Goal: Transaction & Acquisition: Download file/media

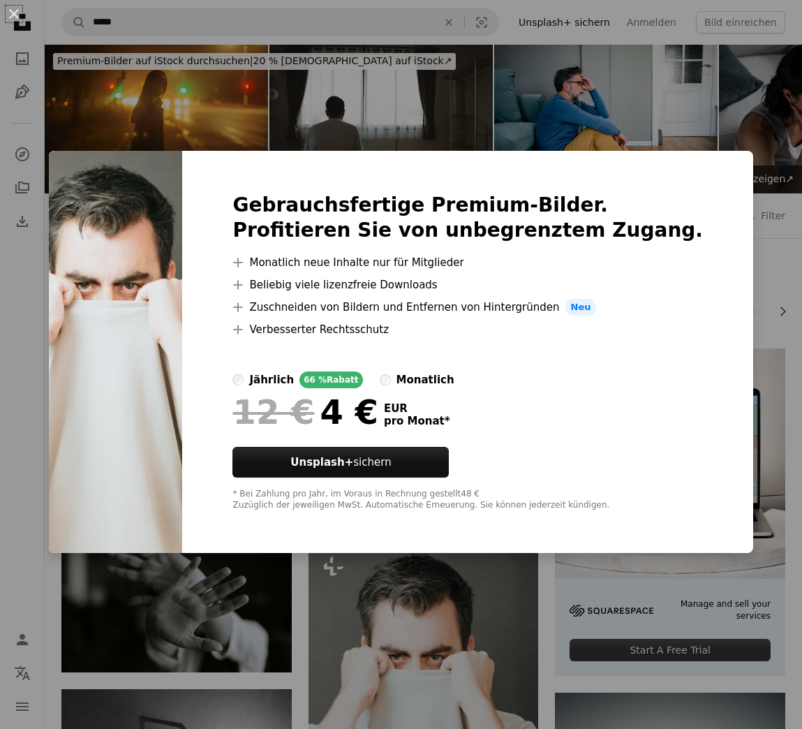
scroll to position [431, 0]
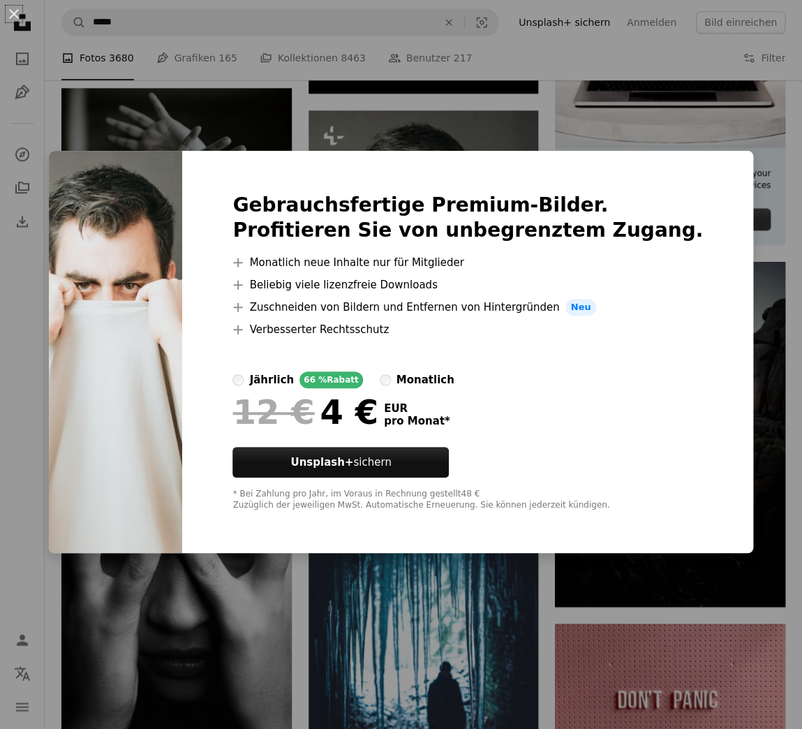
click at [263, 128] on div "An X shape Gebrauchsfertige Premium-Bilder. Profitieren Sie von unbegrenztem Zu…" at bounding box center [401, 364] width 802 height 729
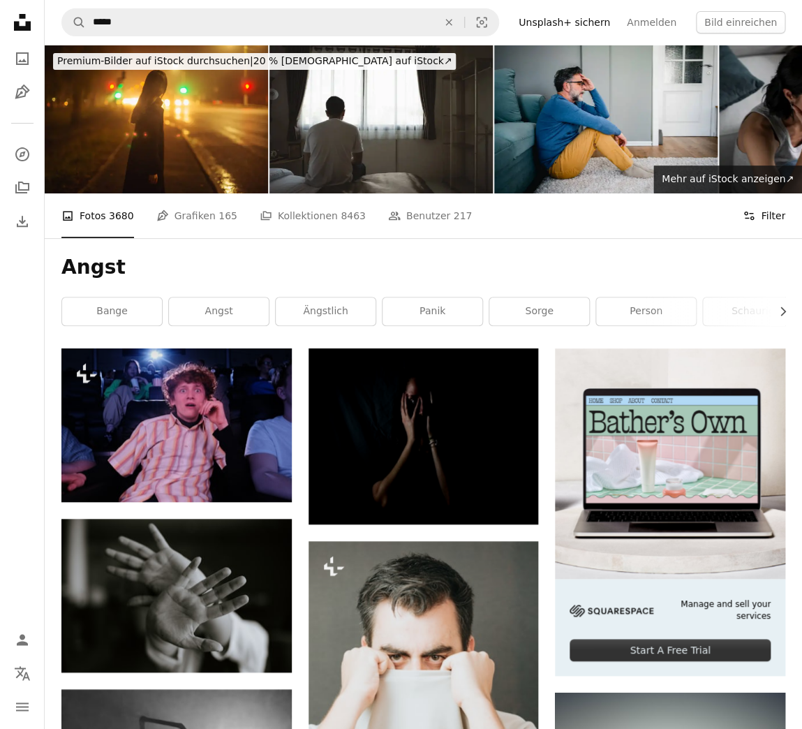
click at [766, 216] on button "Filters Filter" at bounding box center [764, 215] width 43 height 45
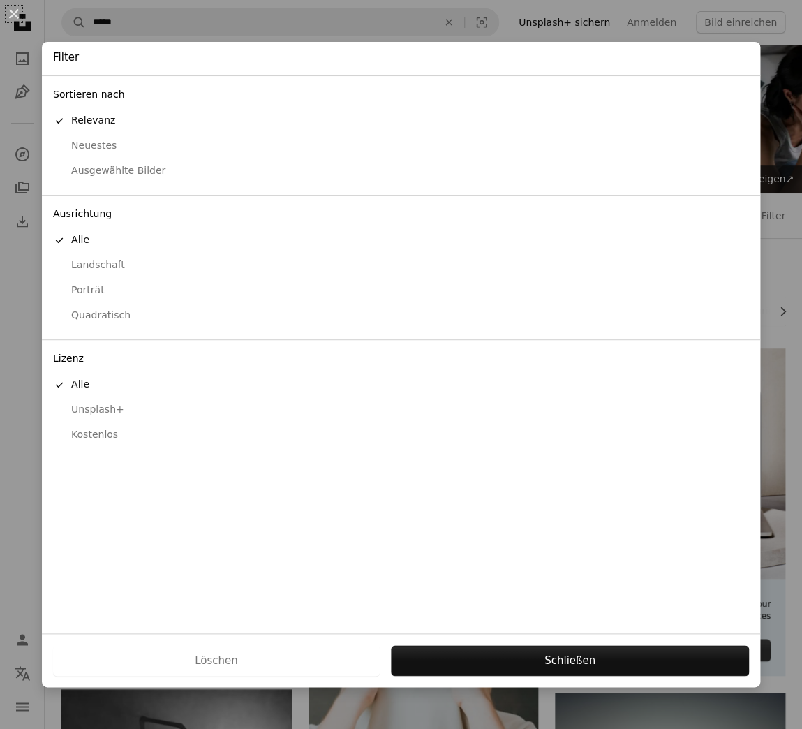
click at [91, 306] on button "Quadratisch" at bounding box center [401, 315] width 718 height 25
click at [95, 429] on div "Kostenlos" at bounding box center [401, 435] width 696 height 14
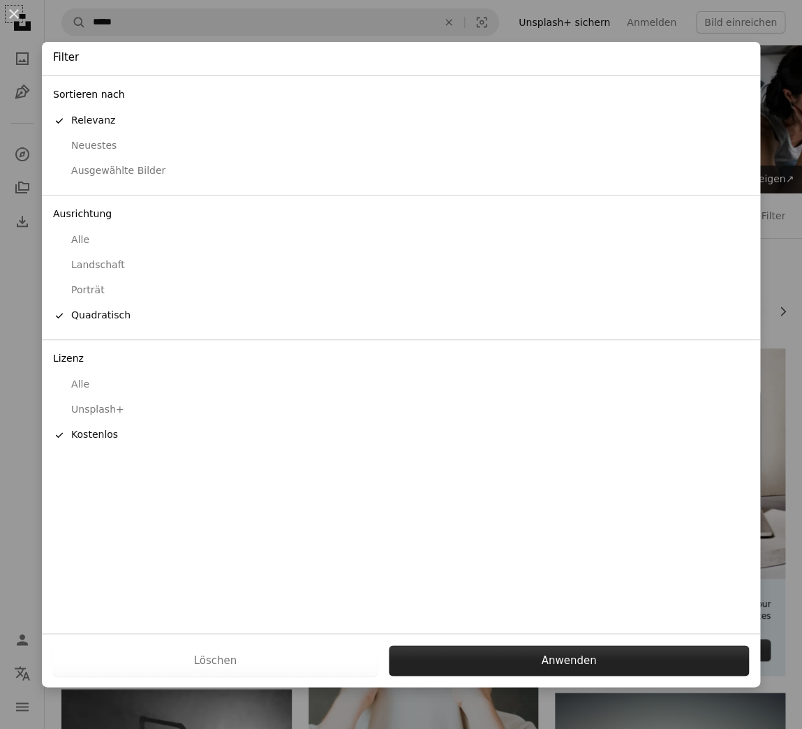
click at [563, 655] on button "Anwenden" at bounding box center [569, 660] width 360 height 31
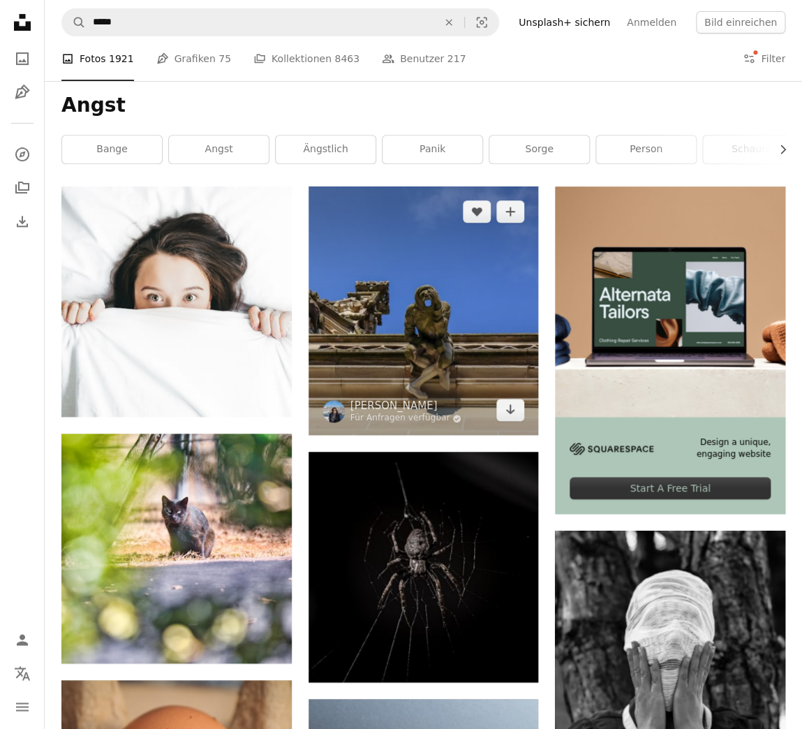
scroll to position [163, 0]
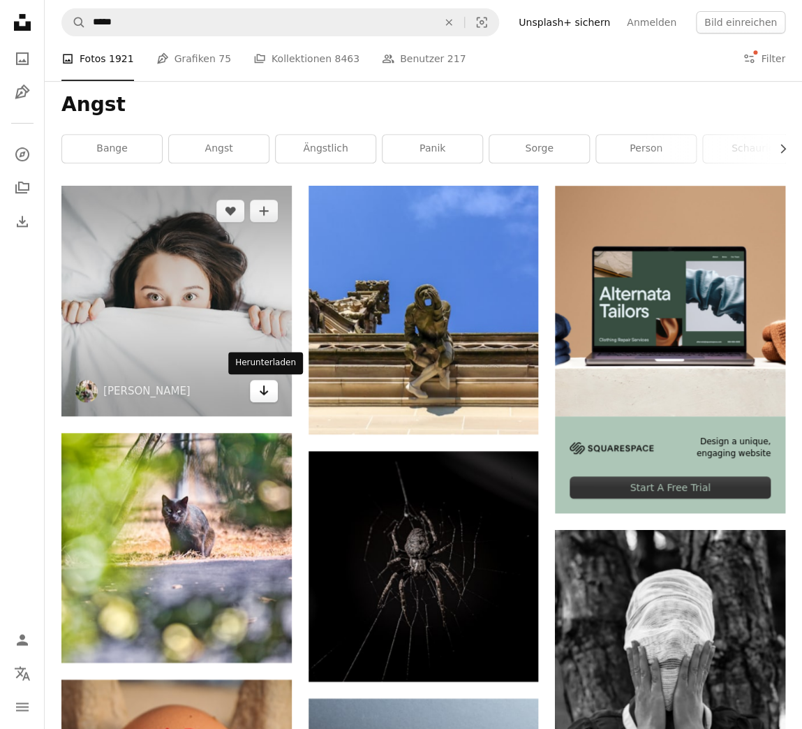
click at [265, 392] on icon "Herunterladen" at bounding box center [263, 390] width 9 height 10
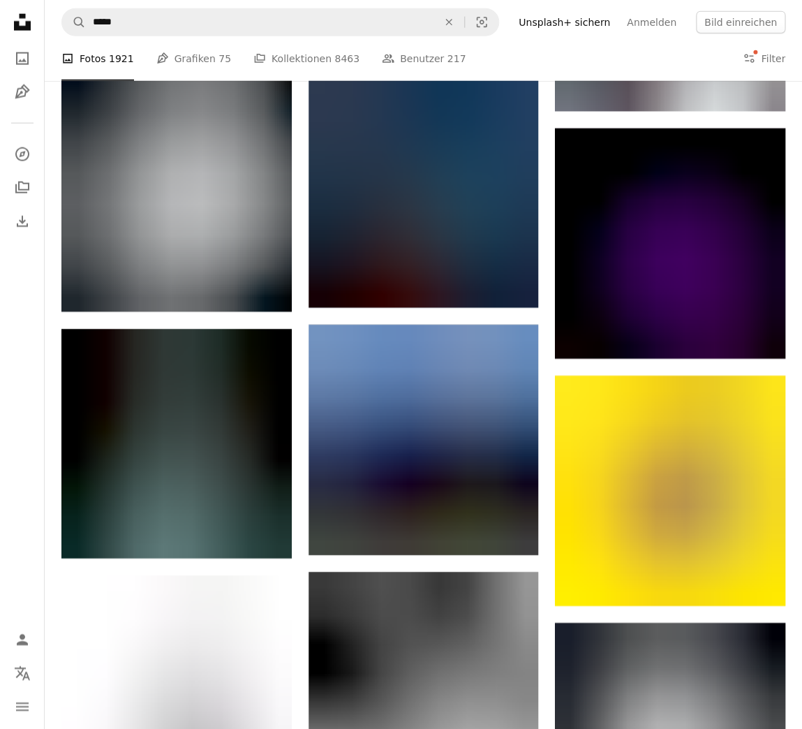
scroll to position [0, 0]
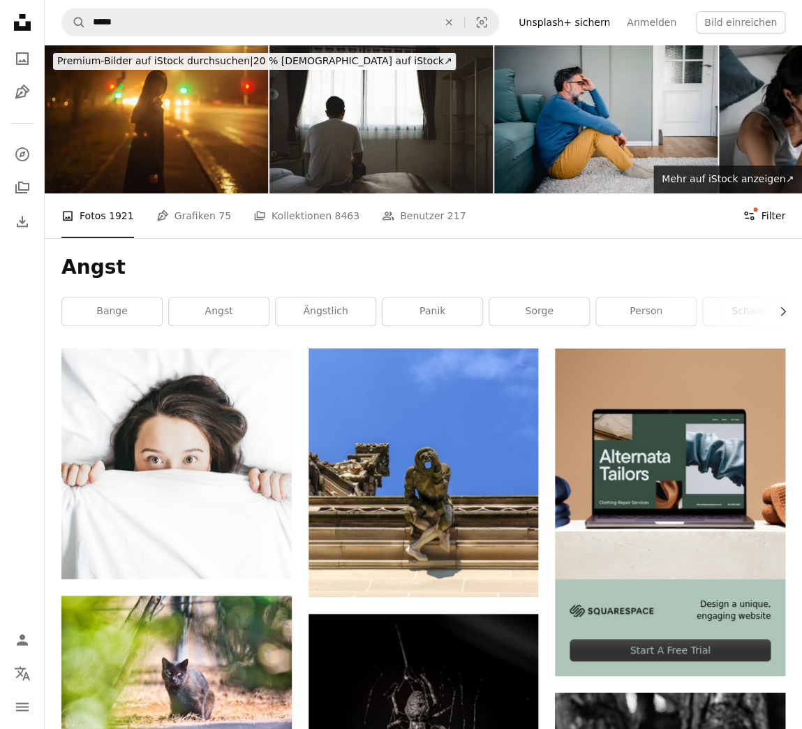
click at [763, 217] on button "Filters Filter" at bounding box center [764, 215] width 43 height 45
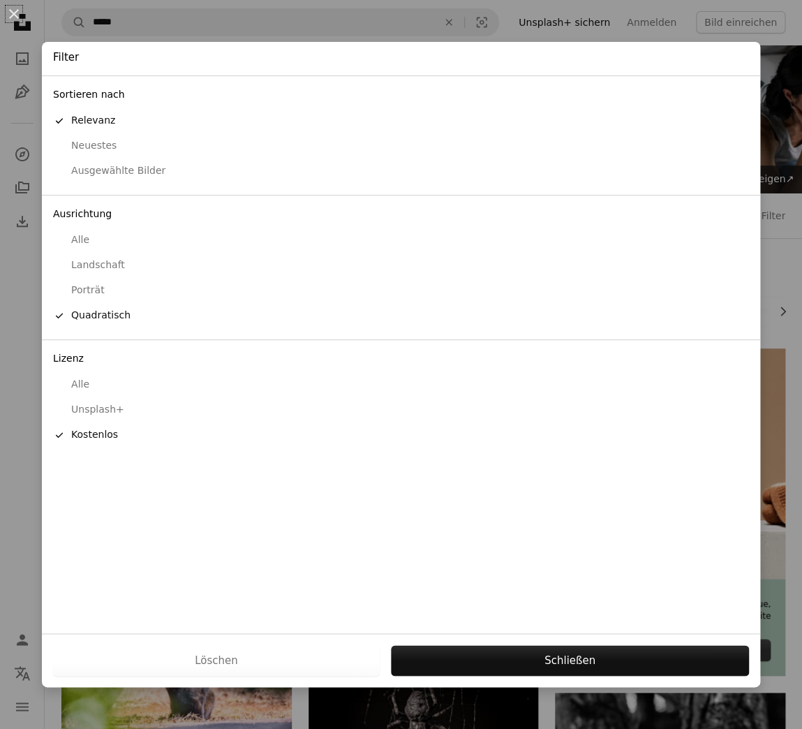
click at [78, 240] on div "Alle" at bounding box center [401, 240] width 696 height 14
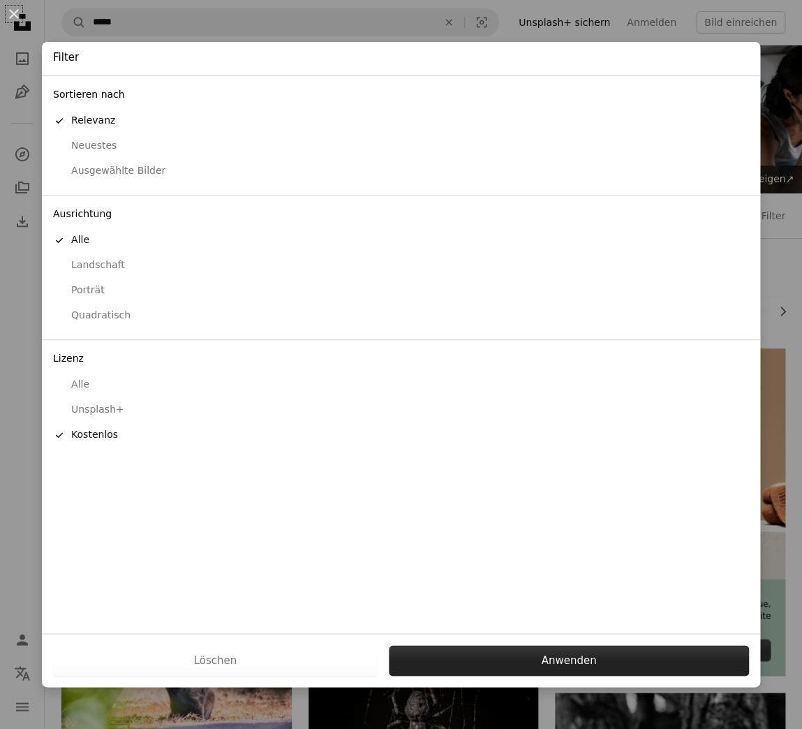
click at [561, 663] on button "Anwenden" at bounding box center [569, 660] width 360 height 31
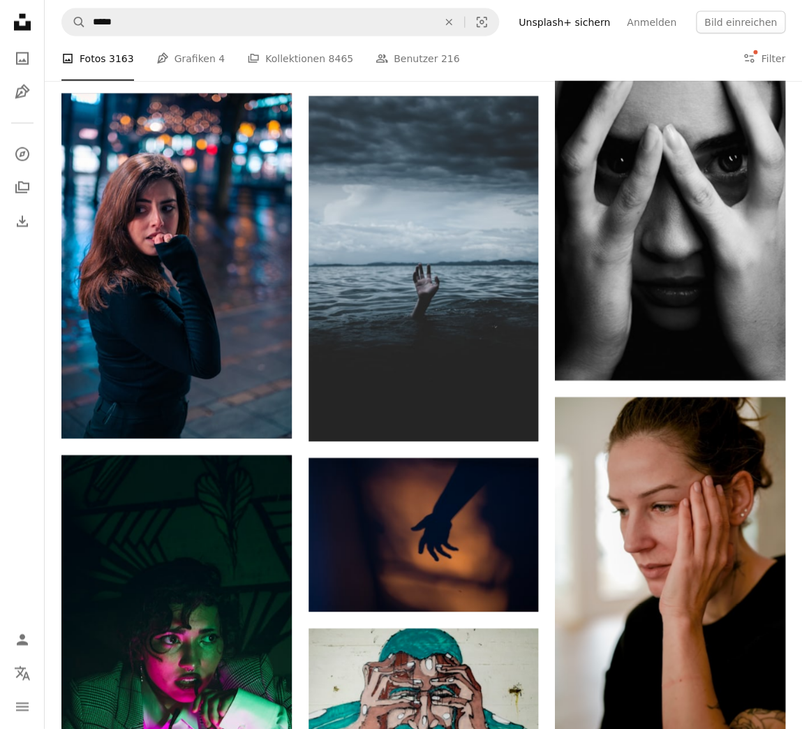
scroll to position [995, 0]
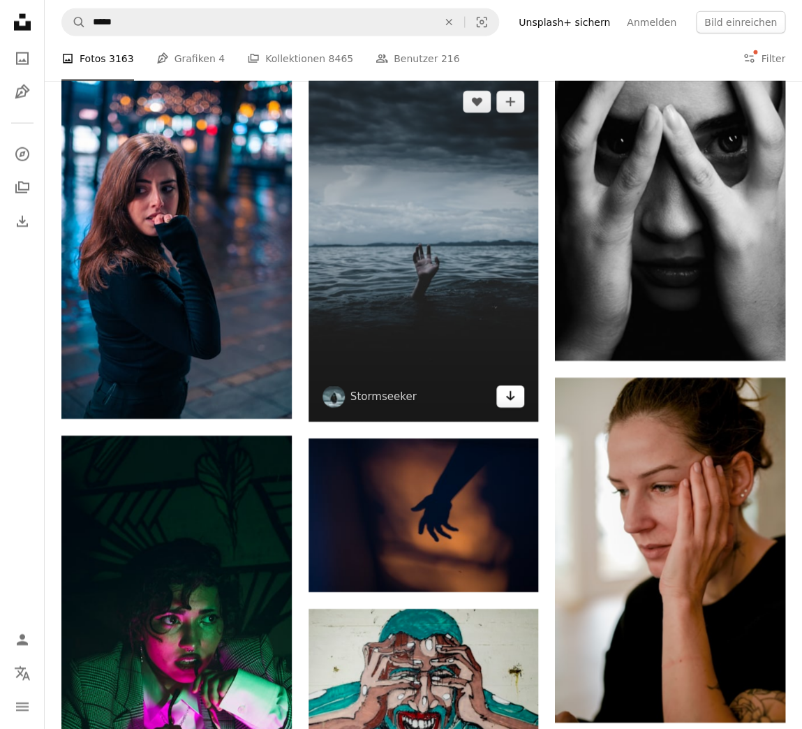
click at [506, 394] on icon "Arrow pointing down" at bounding box center [510, 395] width 11 height 17
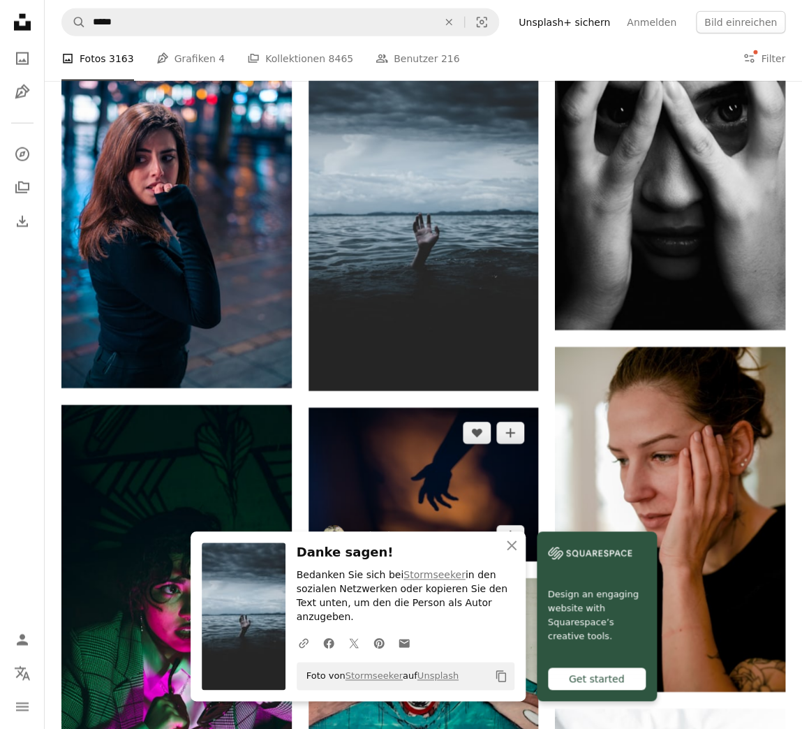
scroll to position [1029, 0]
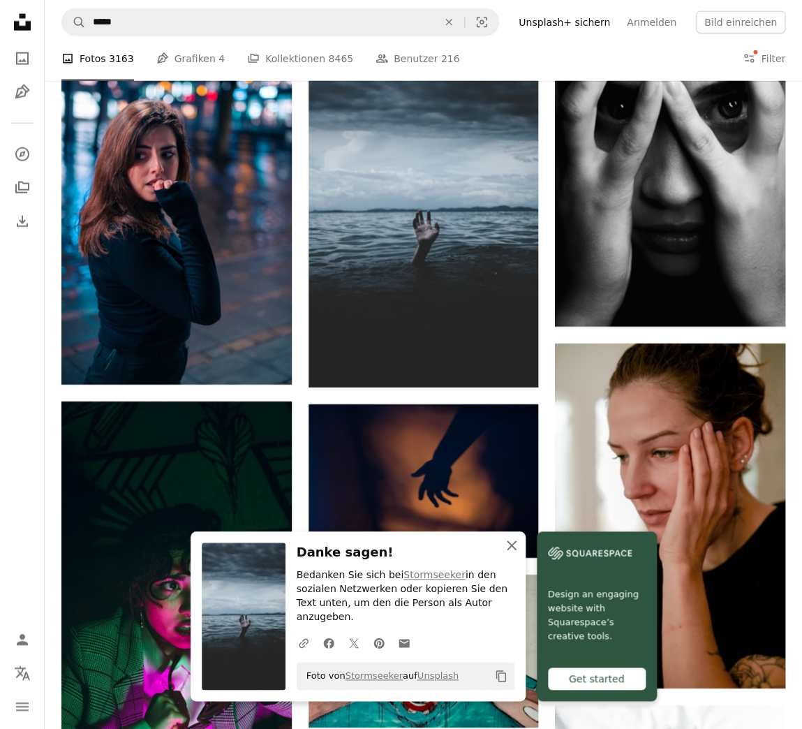
click at [512, 550] on icon "button" at bounding box center [512, 545] width 10 height 10
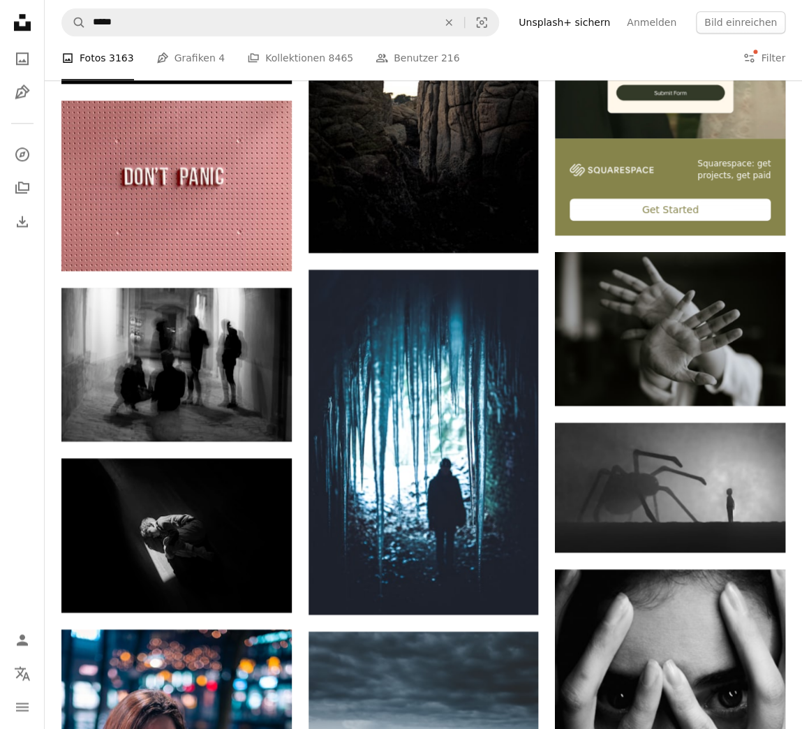
scroll to position [0, 0]
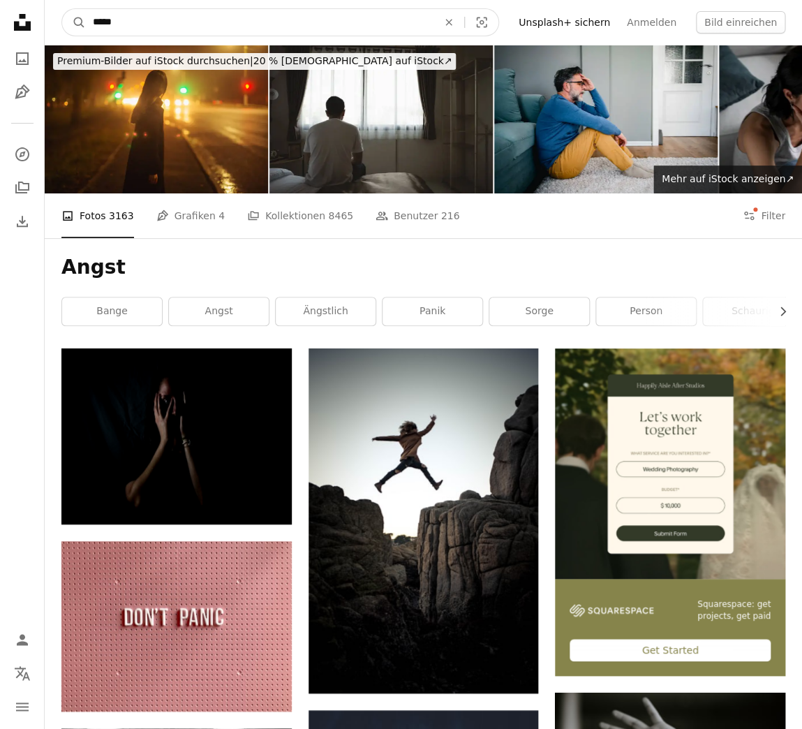
drag, startPoint x: 134, startPoint y: 23, endPoint x: 64, endPoint y: 21, distance: 69.8
click at [86, 21] on input "*****" at bounding box center [260, 22] width 348 height 27
type input "**********"
click button "A magnifying glass" at bounding box center [74, 22] width 24 height 27
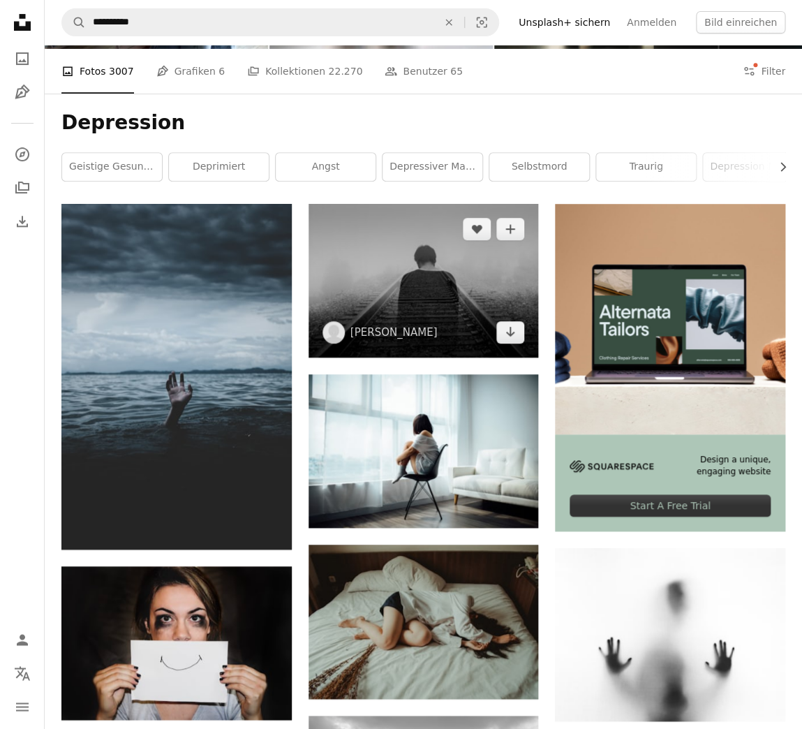
scroll to position [145, 0]
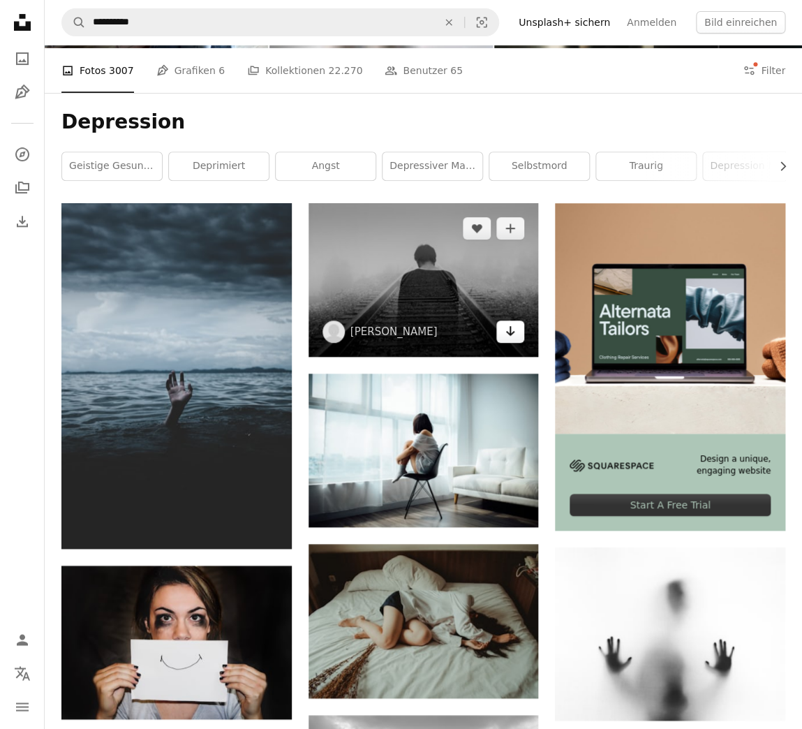
click at [513, 334] on icon "Arrow pointing down" at bounding box center [510, 330] width 11 height 17
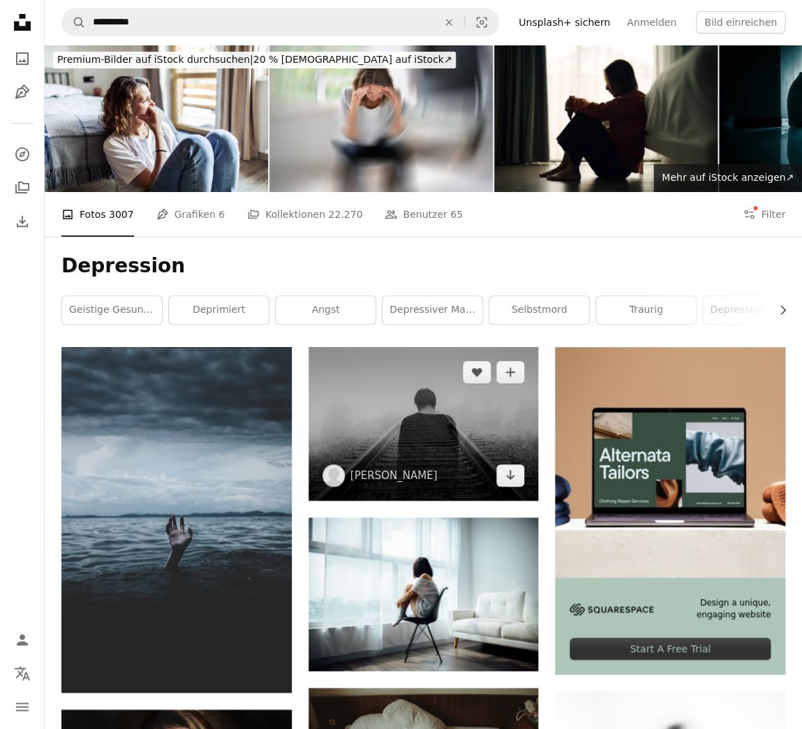
scroll to position [0, 0]
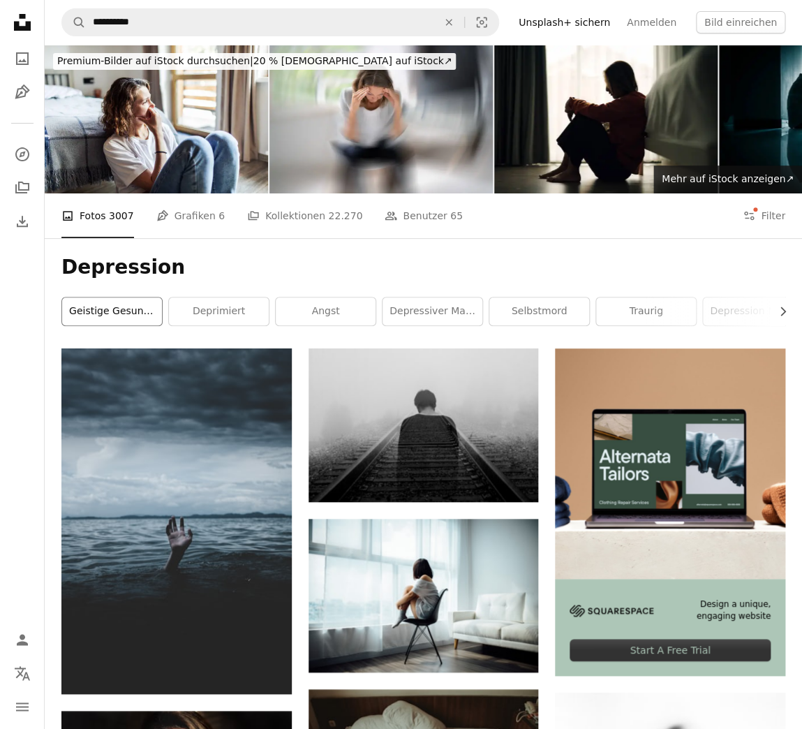
click at [116, 311] on link "geistige Gesundheit" at bounding box center [112, 311] width 100 height 28
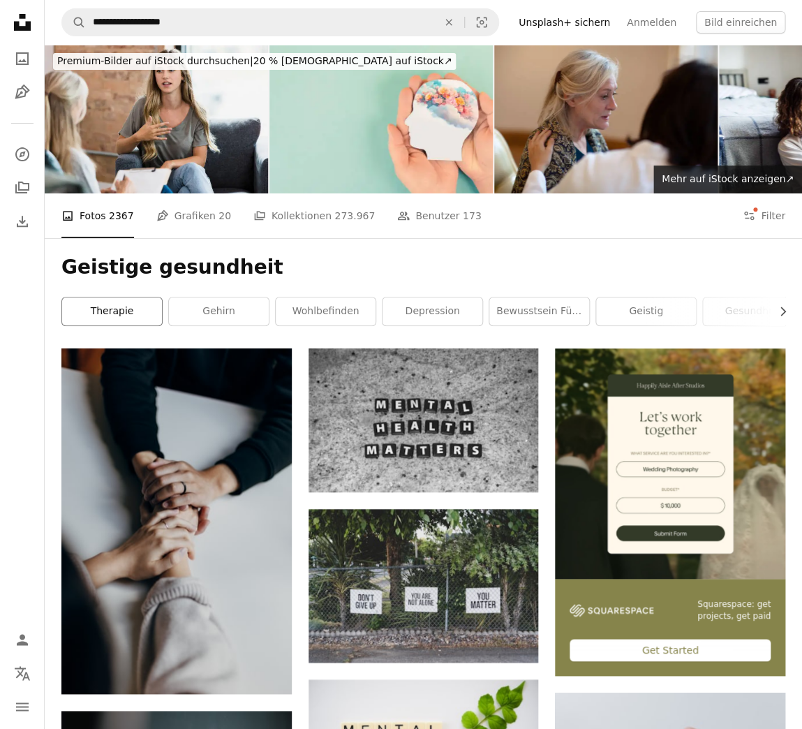
click at [126, 311] on link "Therapie" at bounding box center [112, 311] width 100 height 28
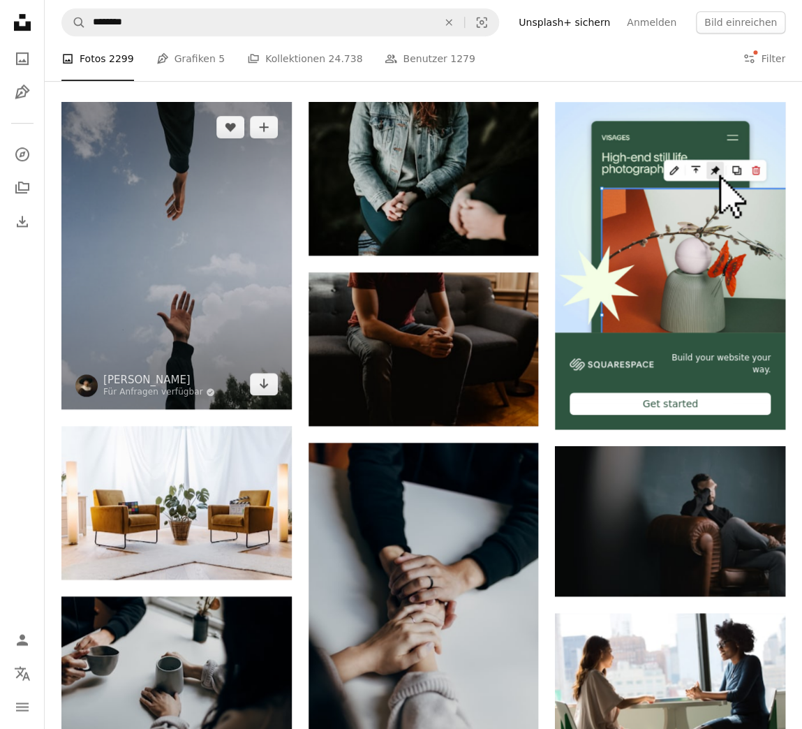
scroll to position [247, 0]
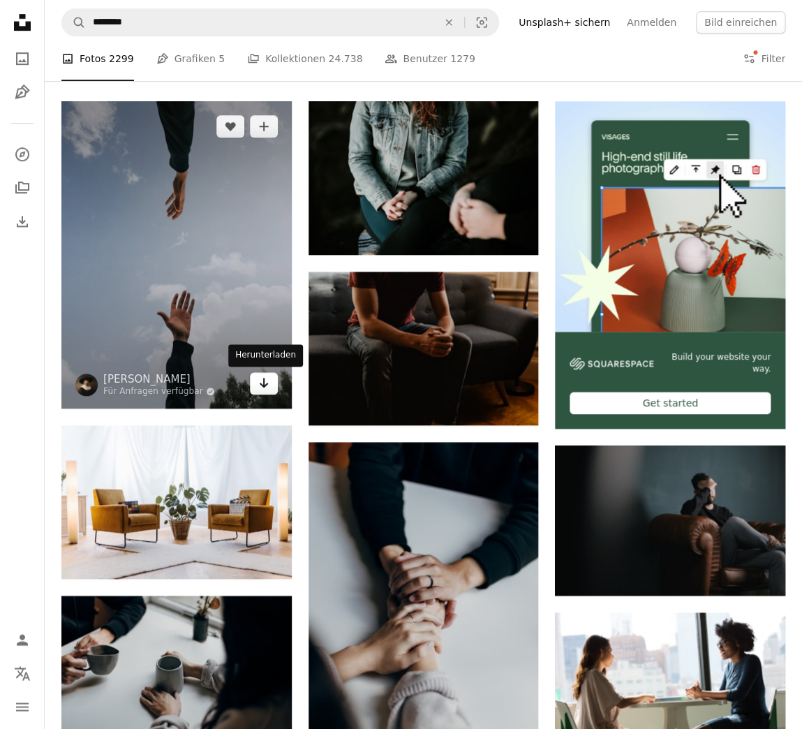
click at [263, 386] on icon "Herunterladen" at bounding box center [263, 383] width 9 height 10
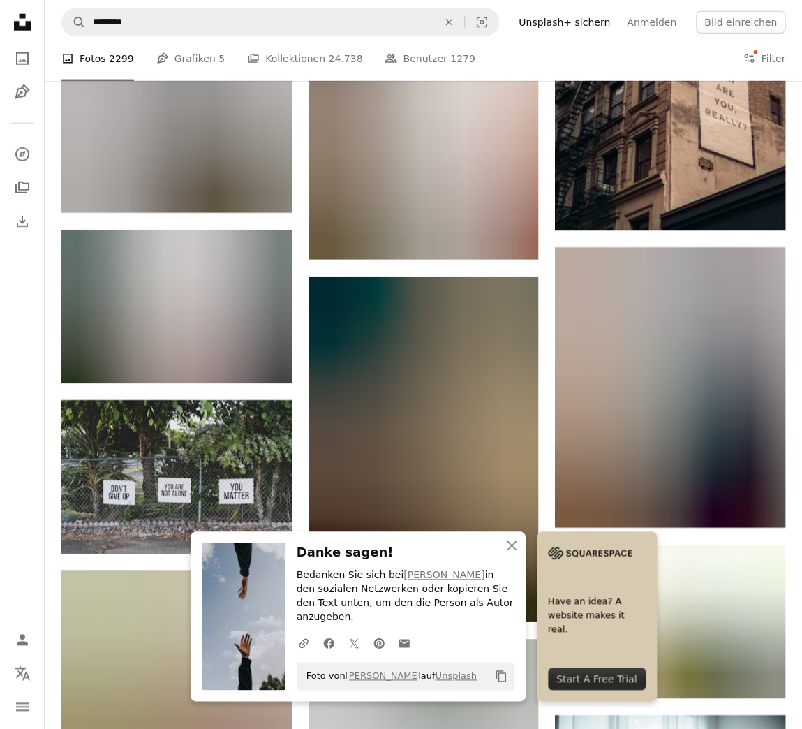
scroll to position [1150, 0]
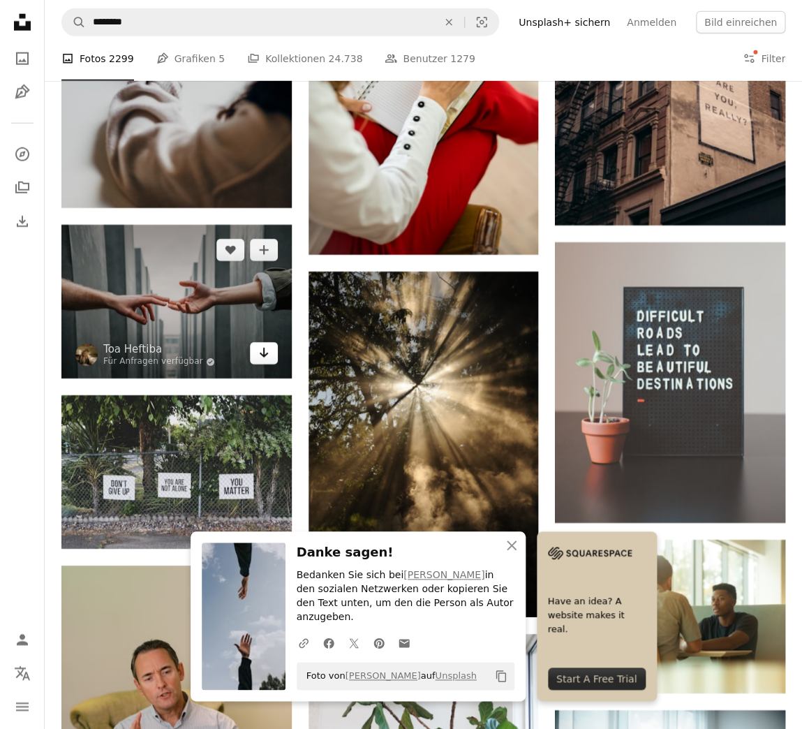
click at [264, 356] on icon "Herunterladen" at bounding box center [263, 353] width 9 height 10
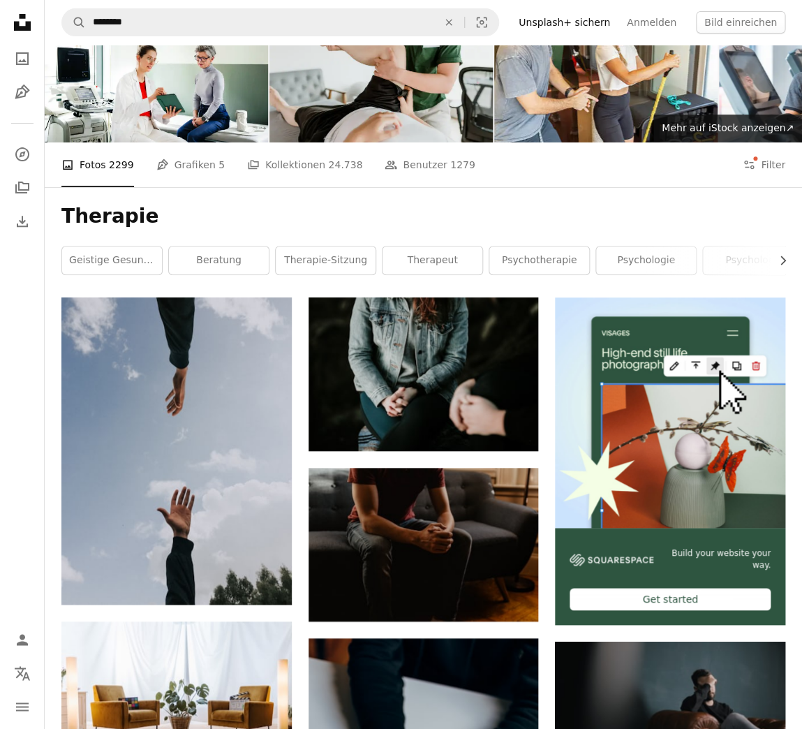
scroll to position [0, 0]
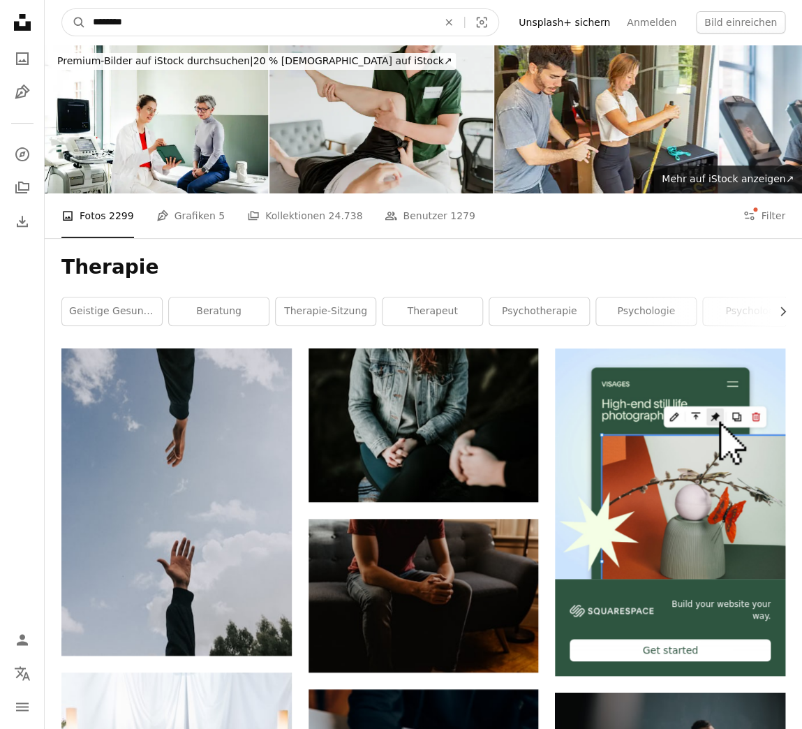
drag, startPoint x: 151, startPoint y: 20, endPoint x: 65, endPoint y: 16, distance: 86.6
click at [86, 16] on input "********" at bounding box center [260, 22] width 348 height 27
type input "**********"
click button "A magnifying glass" at bounding box center [74, 22] width 24 height 27
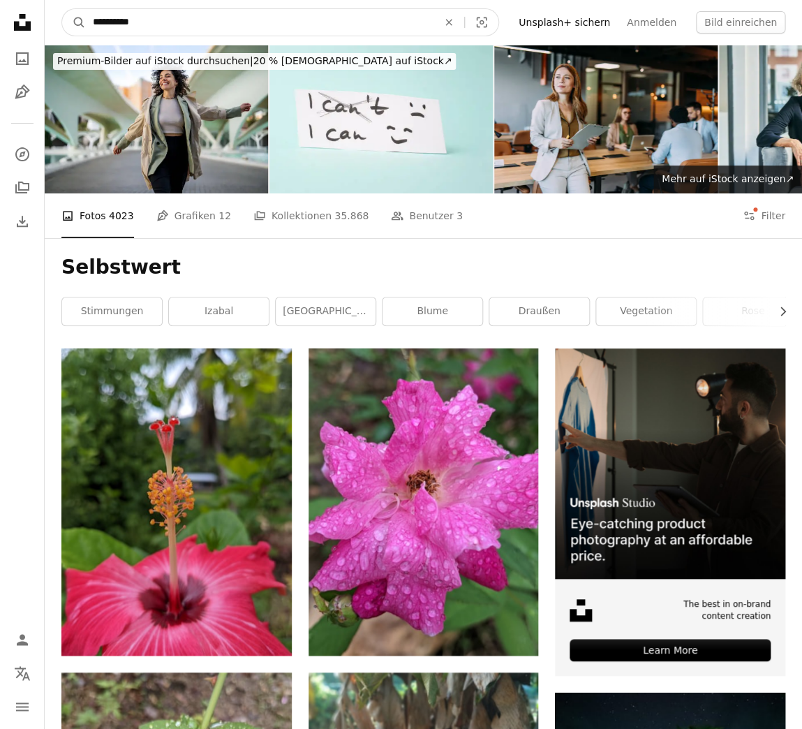
drag, startPoint x: 161, startPoint y: 22, endPoint x: 91, endPoint y: 23, distance: 69.8
click at [91, 23] on input "**********" at bounding box center [260, 22] width 348 height 27
type input "*******"
click button "A magnifying glass" at bounding box center [74, 22] width 24 height 27
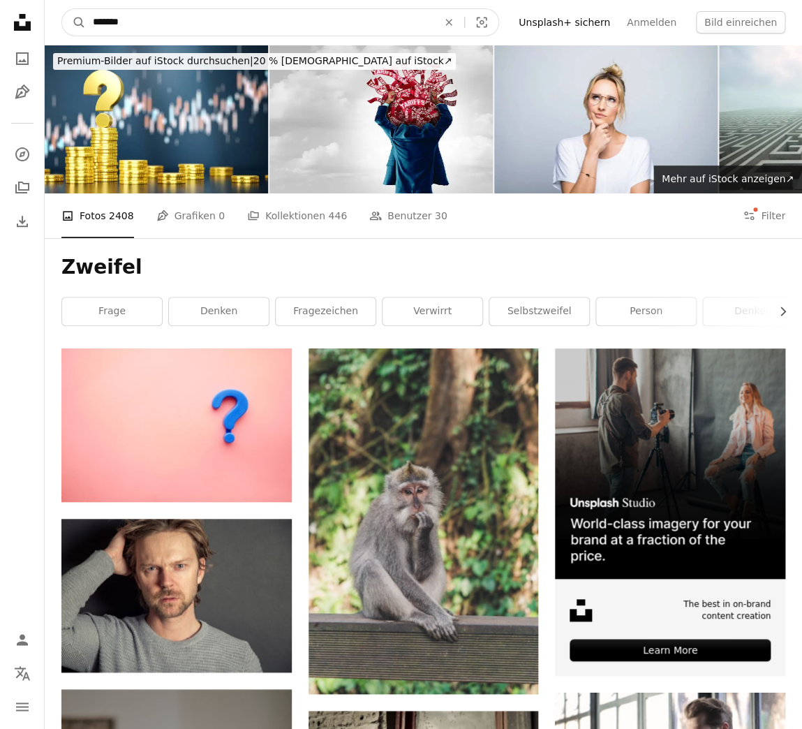
drag, startPoint x: 137, startPoint y: 24, endPoint x: 84, endPoint y: 24, distance: 52.3
click at [86, 24] on input "*******" at bounding box center [260, 22] width 348 height 27
type input "**********"
click button "A magnifying glass" at bounding box center [74, 22] width 24 height 27
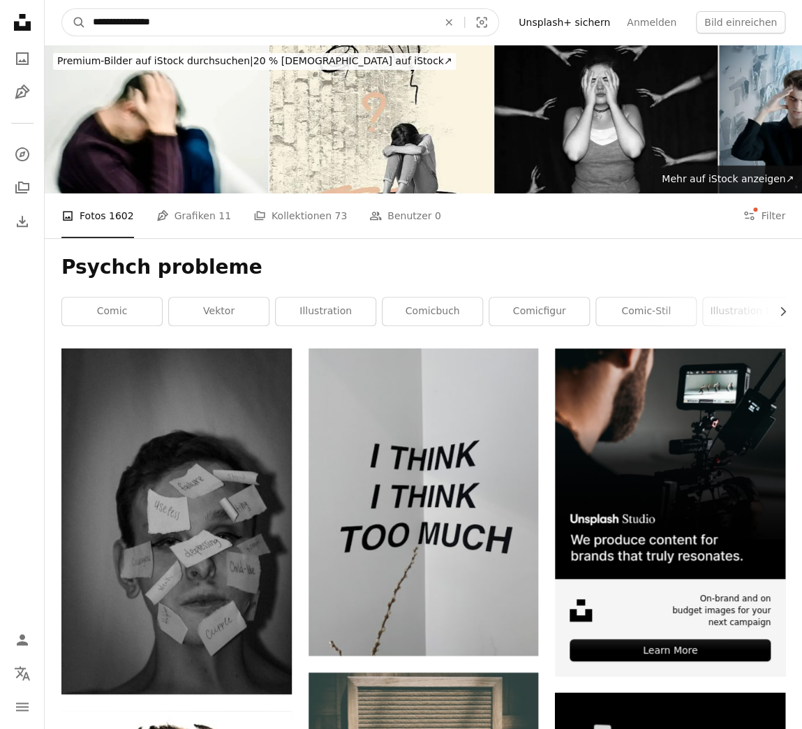
click at [132, 24] on input "**********" at bounding box center [260, 22] width 348 height 27
type input "**********"
click button "A magnifying glass" at bounding box center [74, 22] width 24 height 27
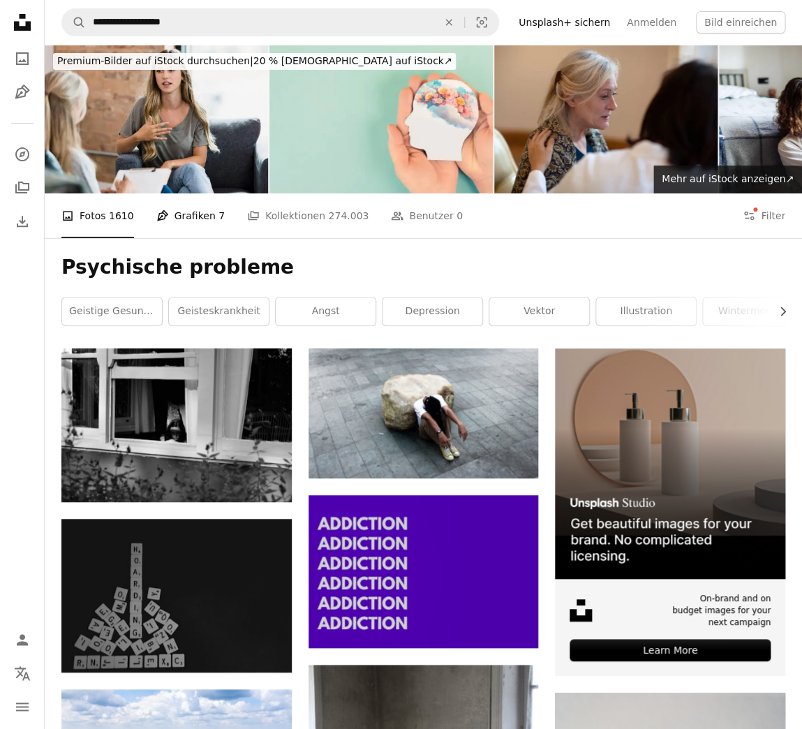
click at [179, 214] on link "Pen Tool Grafiken 7" at bounding box center [190, 215] width 68 height 45
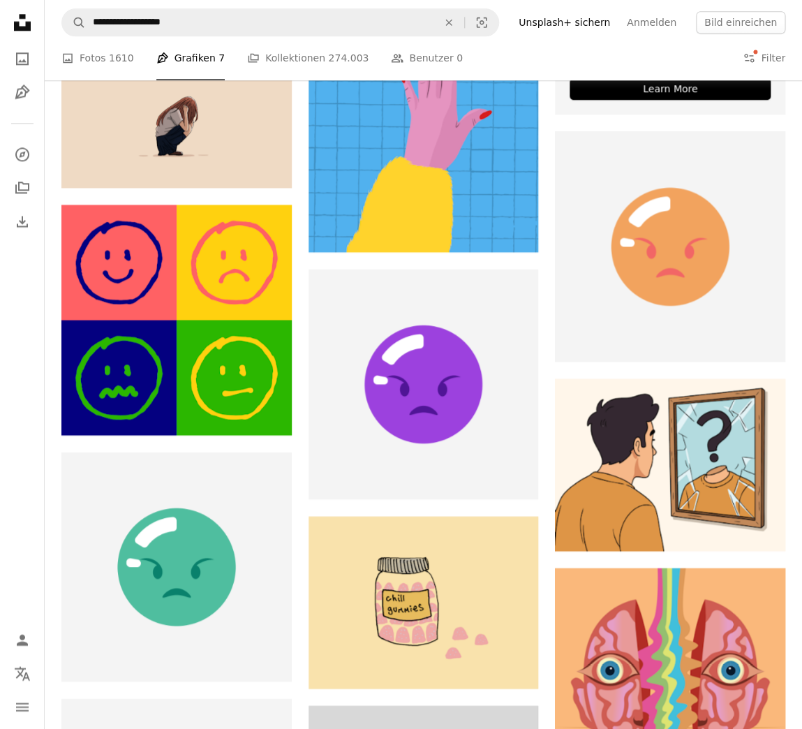
scroll to position [565, 0]
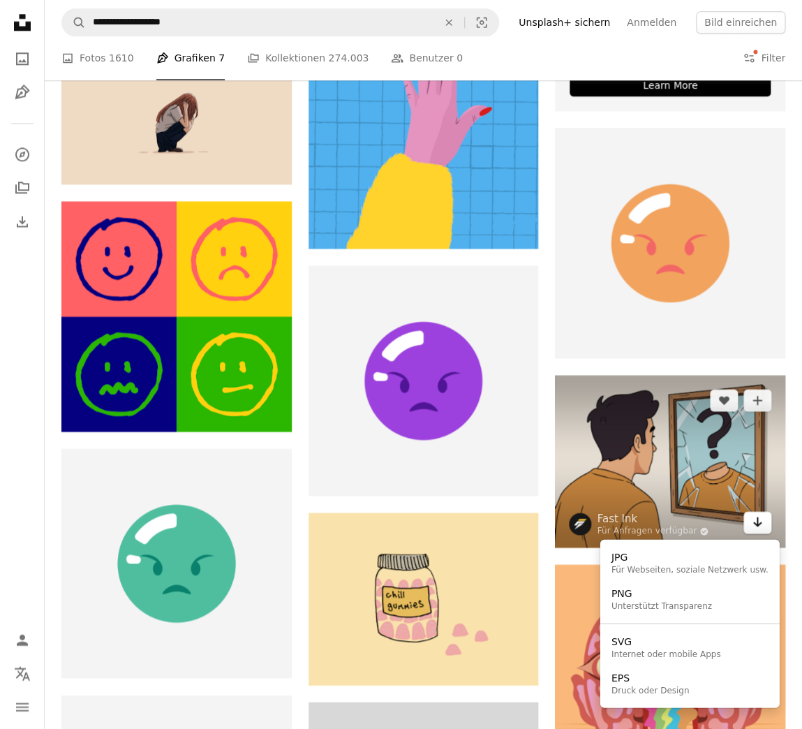
click at [757, 525] on icon "Downloadformat auswählen" at bounding box center [757, 521] width 9 height 10
click at [731, 555] on div "JPG" at bounding box center [689, 557] width 157 height 14
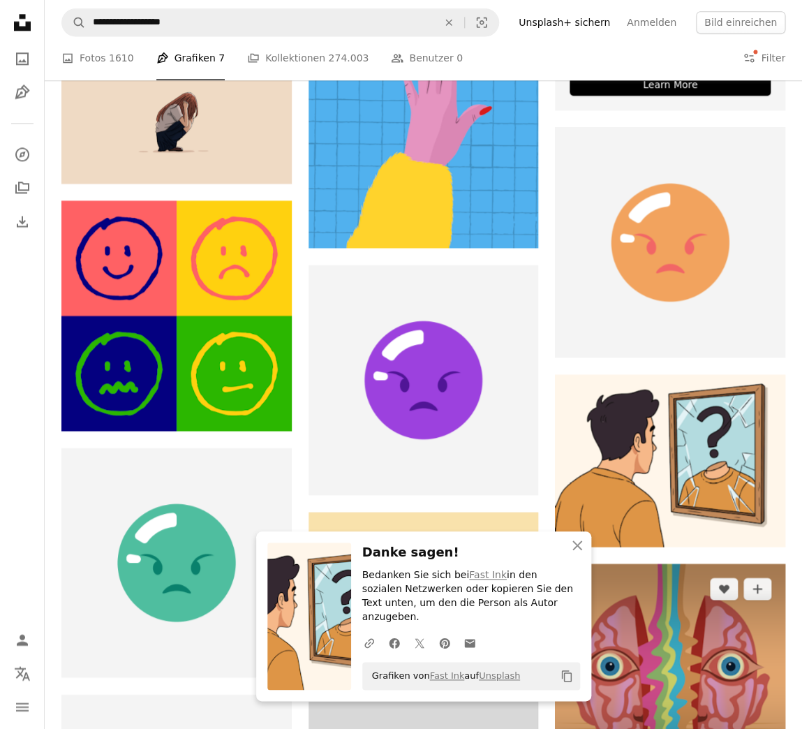
scroll to position [566, 0]
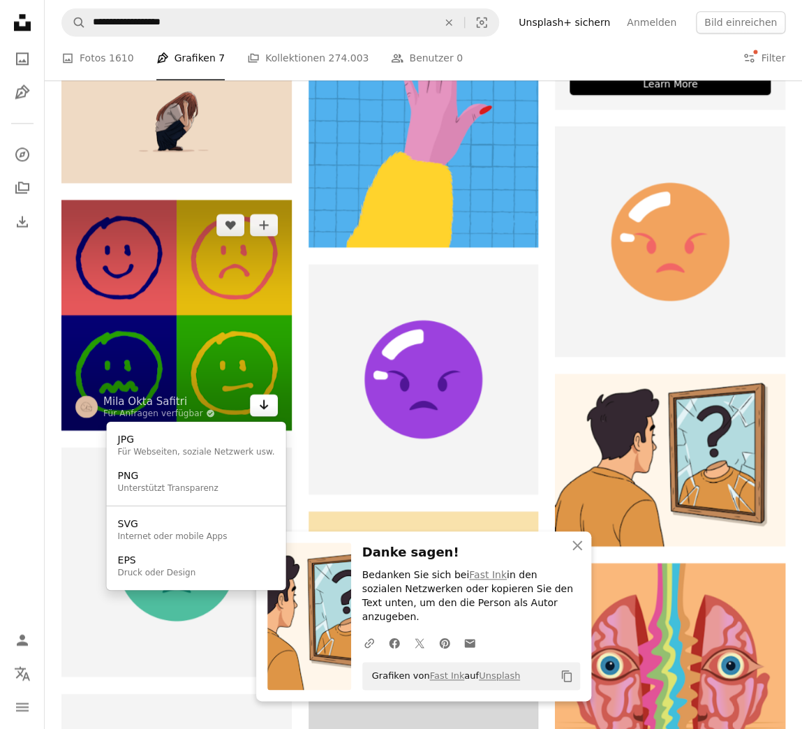
click at [262, 408] on icon "Arrow pointing down" at bounding box center [263, 404] width 11 height 17
click at [238, 455] on div "Für Webseiten, soziale Netzwerk usw." at bounding box center [196, 451] width 157 height 11
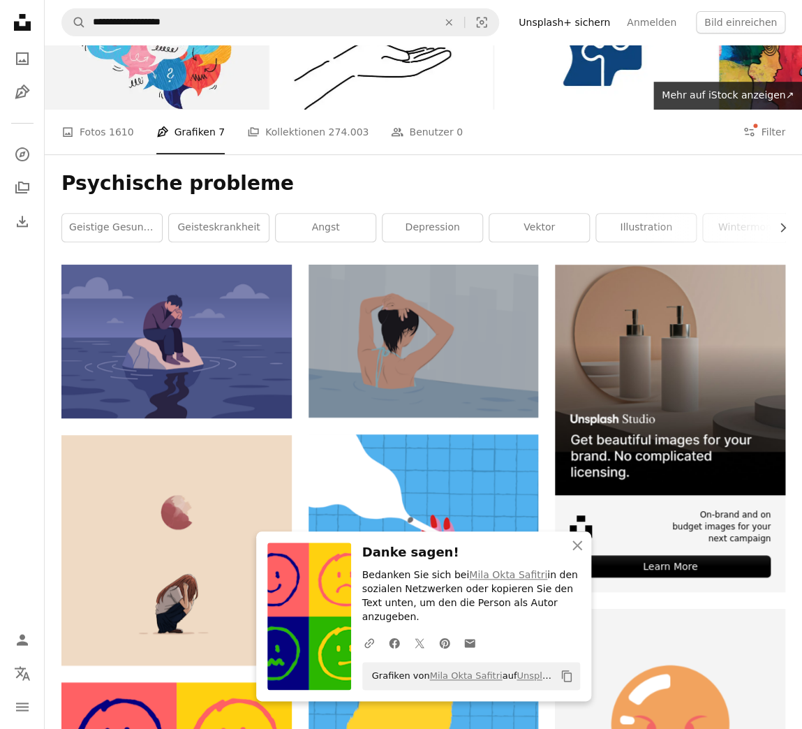
scroll to position [82, 0]
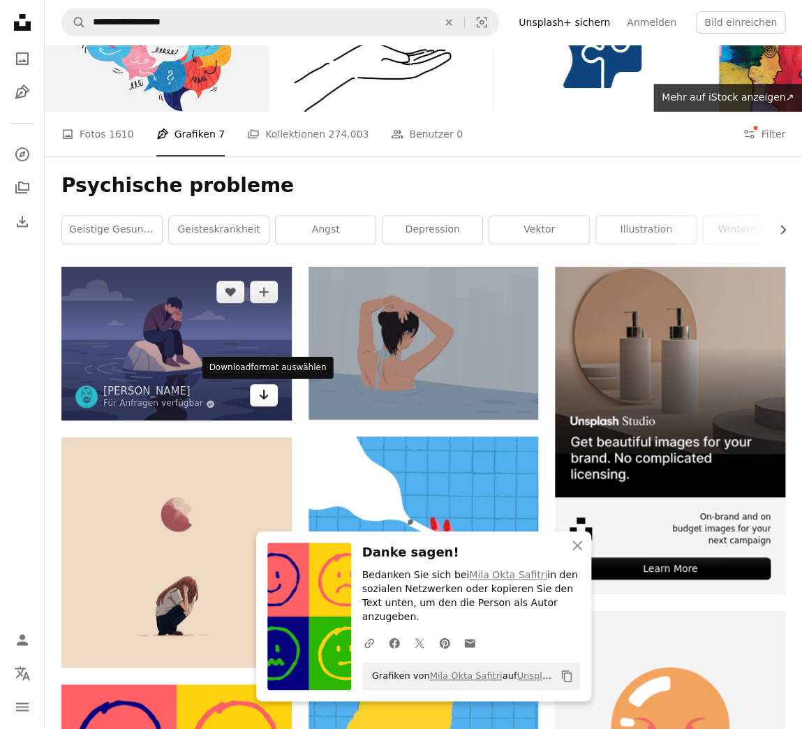
click at [262, 396] on icon "Arrow pointing down" at bounding box center [263, 394] width 11 height 17
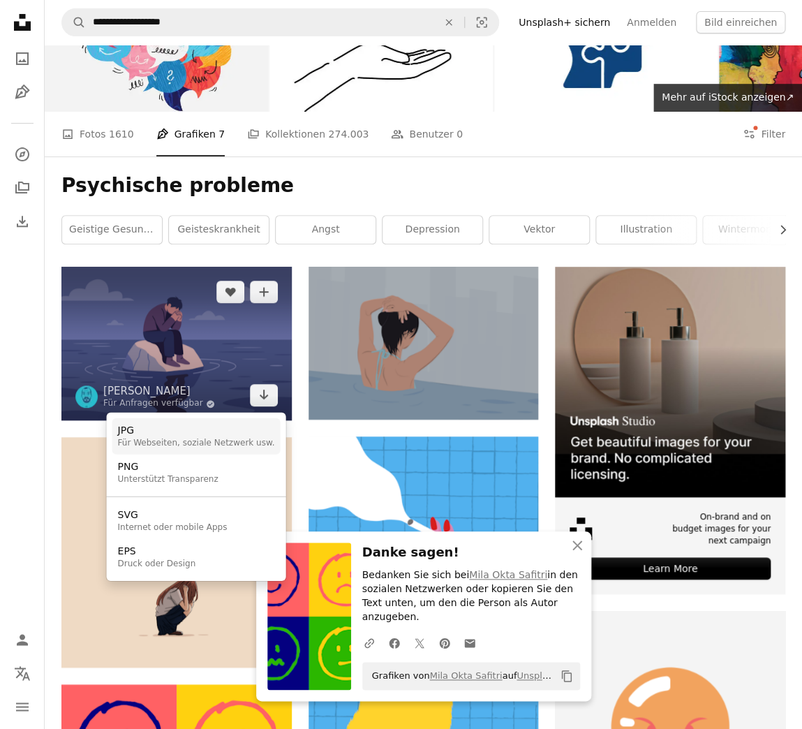
click at [239, 427] on div "JPG" at bounding box center [196, 431] width 157 height 14
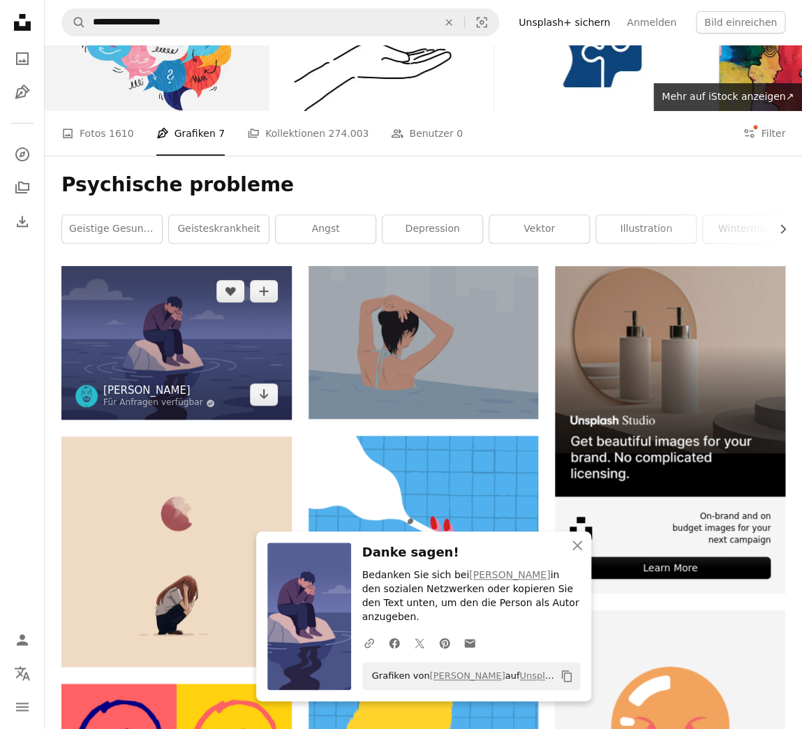
click at [155, 388] on link "[PERSON_NAME]" at bounding box center [159, 390] width 112 height 14
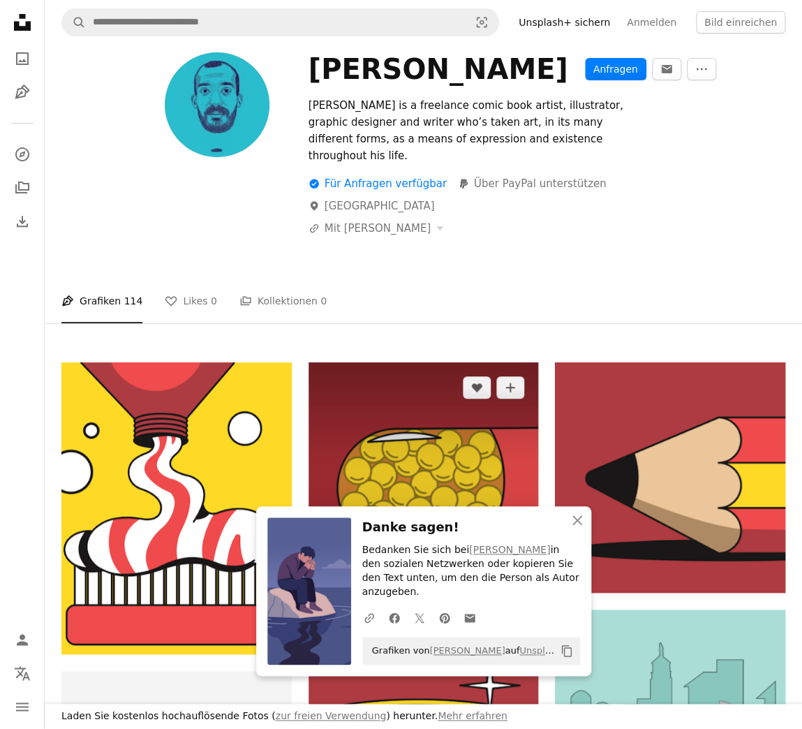
scroll to position [35, 0]
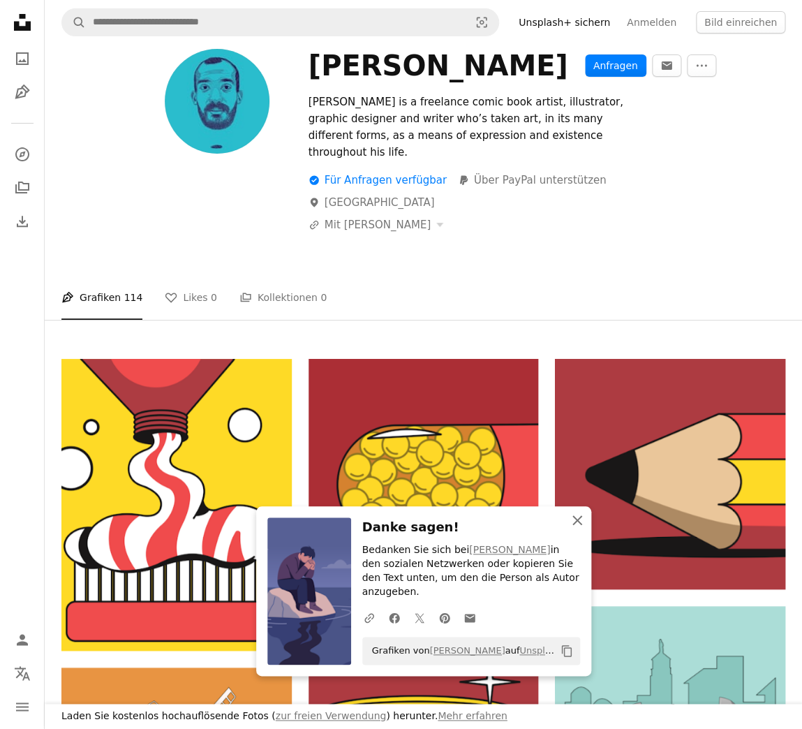
click at [579, 528] on icon "An X shape" at bounding box center [577, 520] width 17 height 17
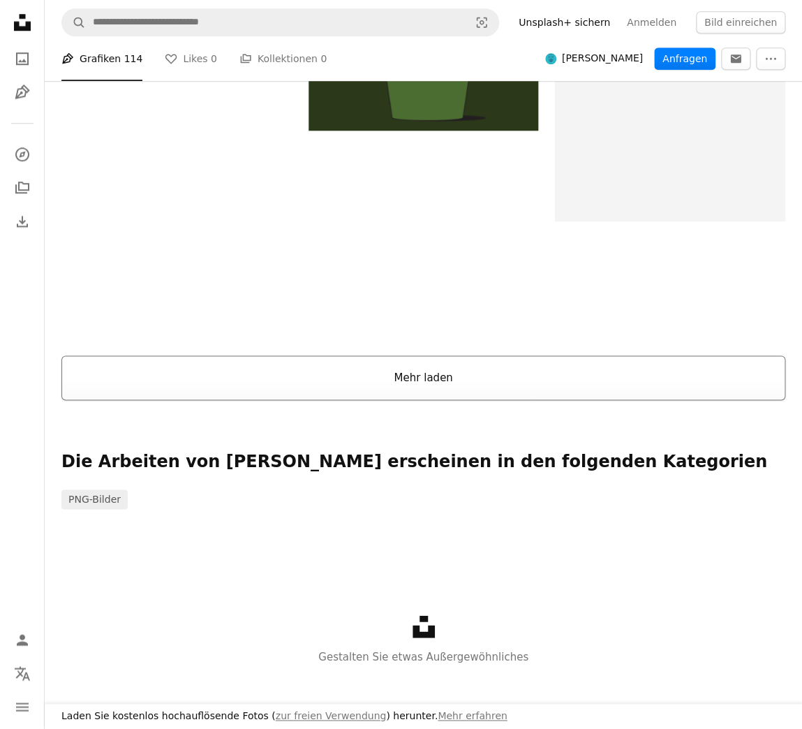
scroll to position [2024, 0]
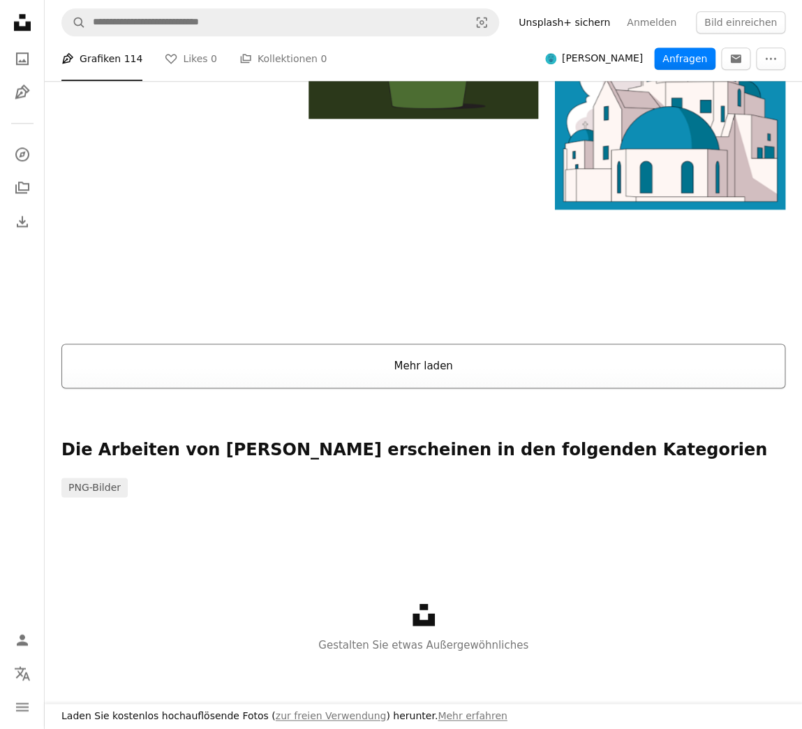
click at [429, 350] on button "Mehr laden" at bounding box center [423, 365] width 724 height 45
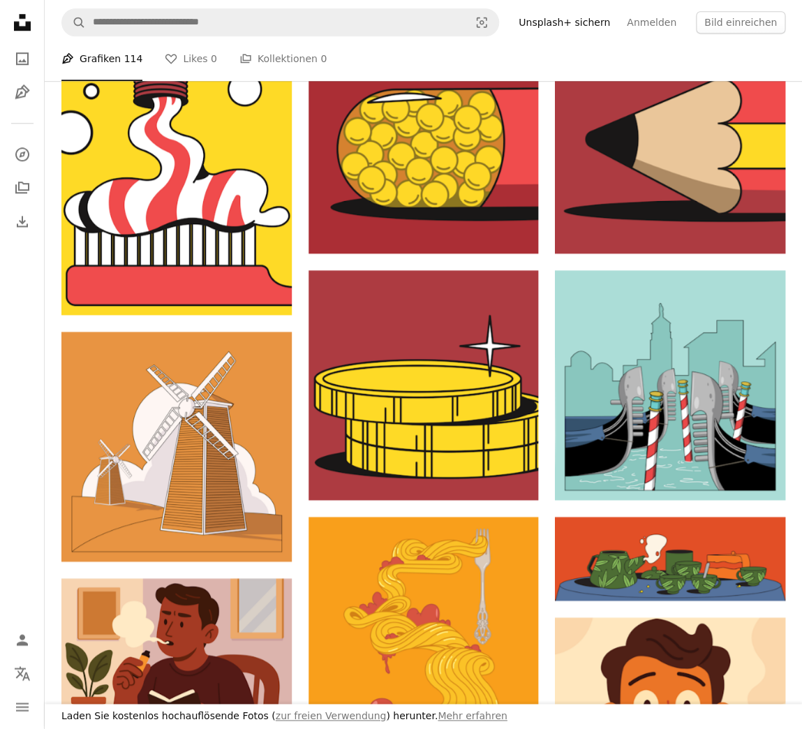
scroll to position [0, 0]
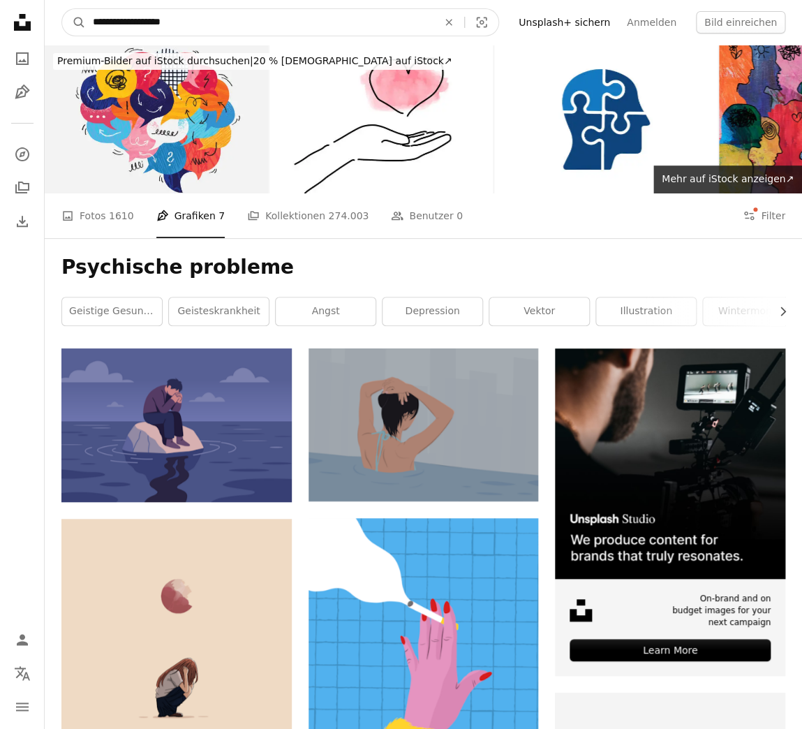
drag, startPoint x: 195, startPoint y: 24, endPoint x: 79, endPoint y: 21, distance: 115.9
click at [86, 21] on input "**********" at bounding box center [260, 22] width 348 height 27
type input "*"
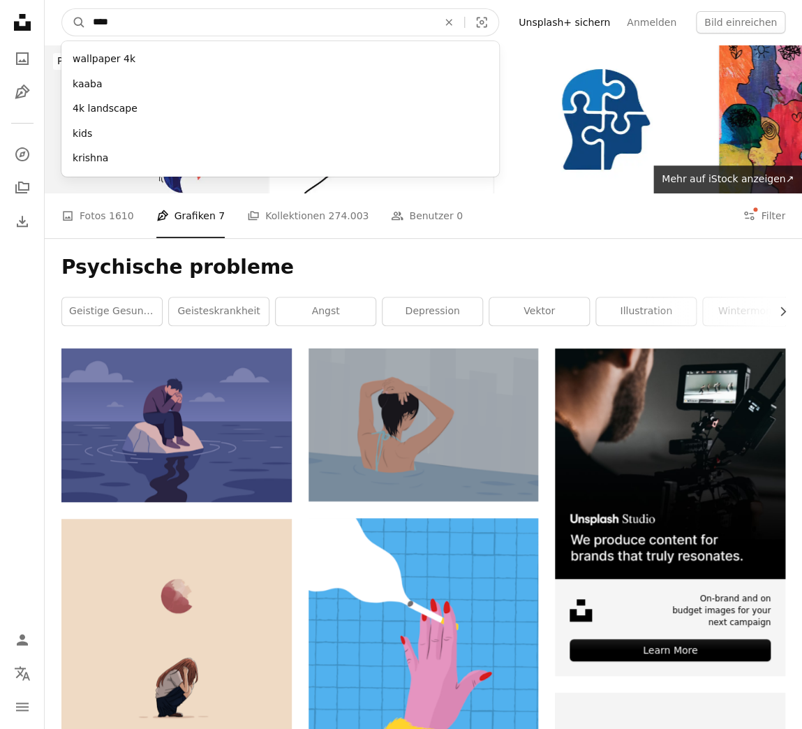
type input "*****"
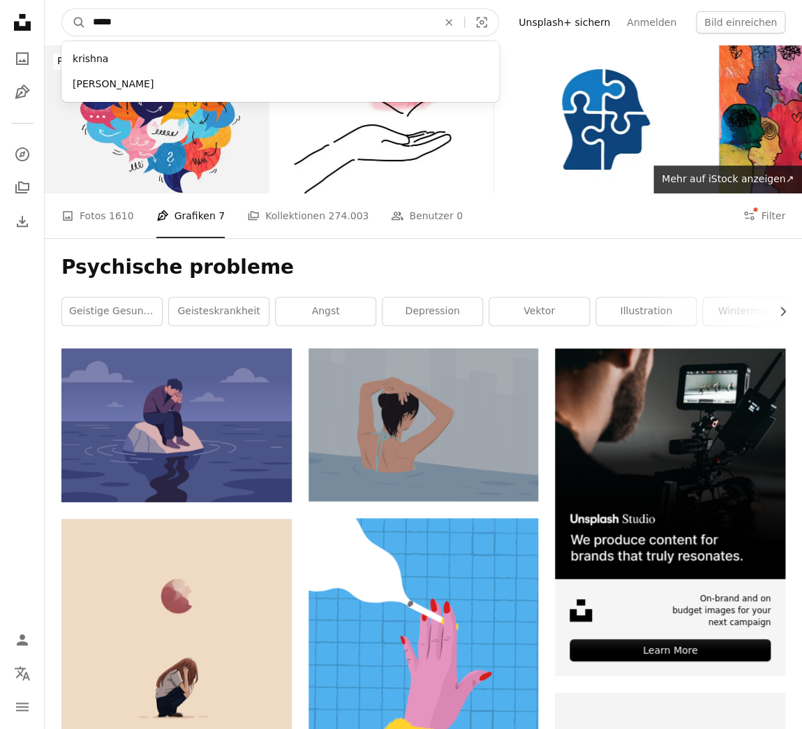
click button "A magnifying glass" at bounding box center [74, 22] width 24 height 27
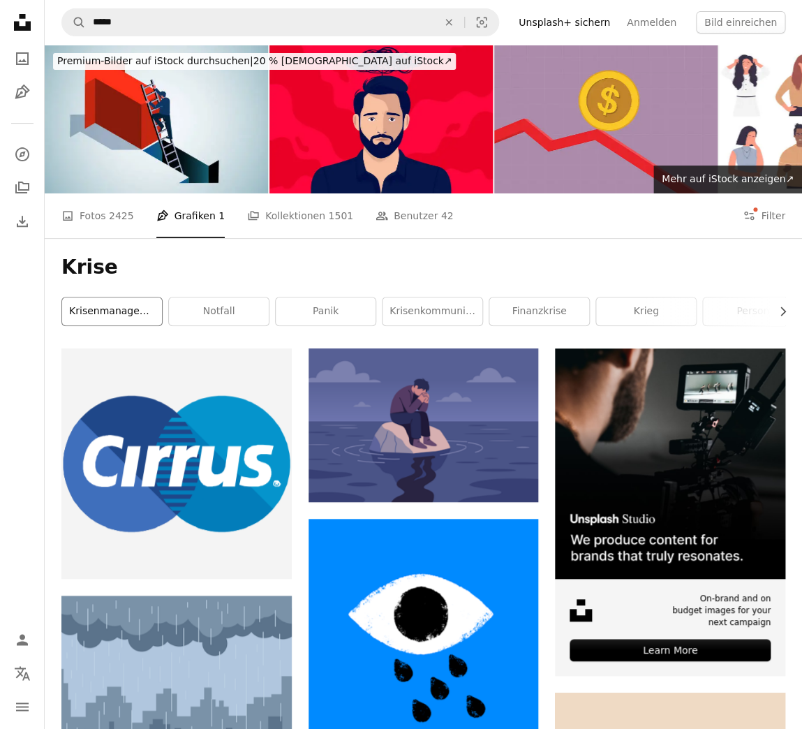
click at [96, 310] on link "Krisenmanagement" at bounding box center [112, 311] width 100 height 28
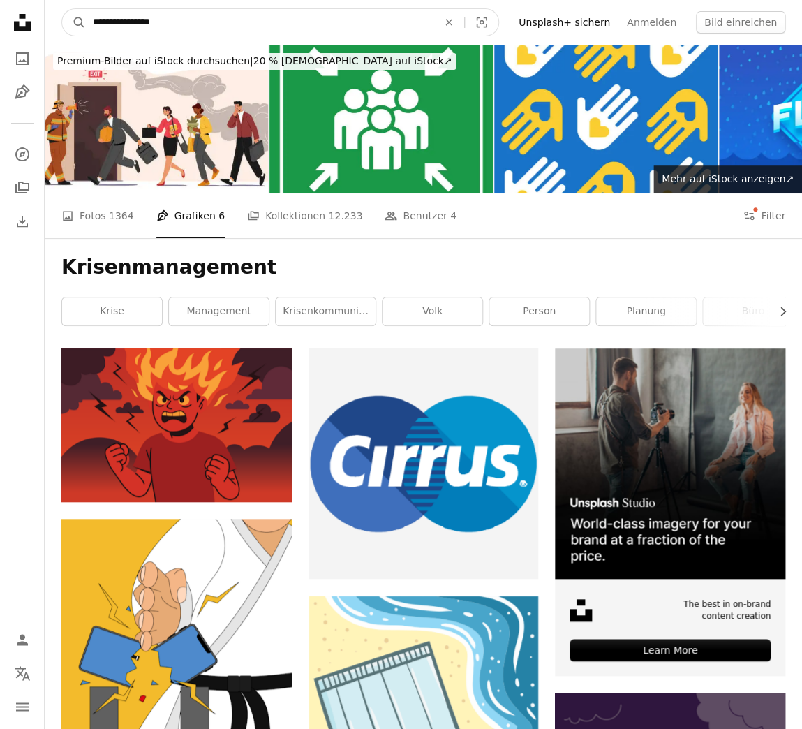
drag, startPoint x: 191, startPoint y: 23, endPoint x: 86, endPoint y: 21, distance: 105.4
click at [86, 21] on input "**********" at bounding box center [260, 22] width 348 height 27
type input "**********"
click at [62, 9] on button "A magnifying glass" at bounding box center [74, 22] width 24 height 27
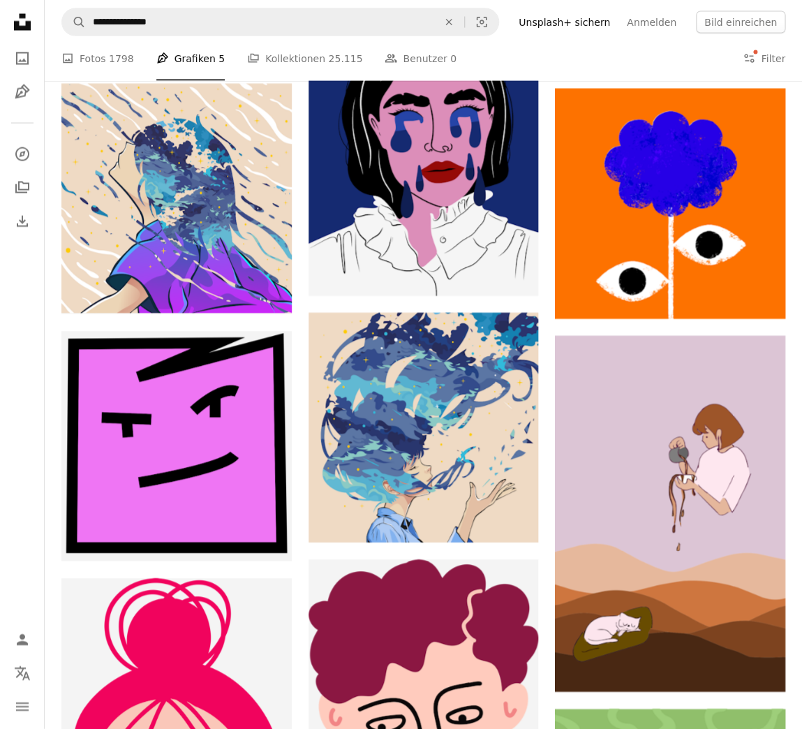
scroll to position [857, 0]
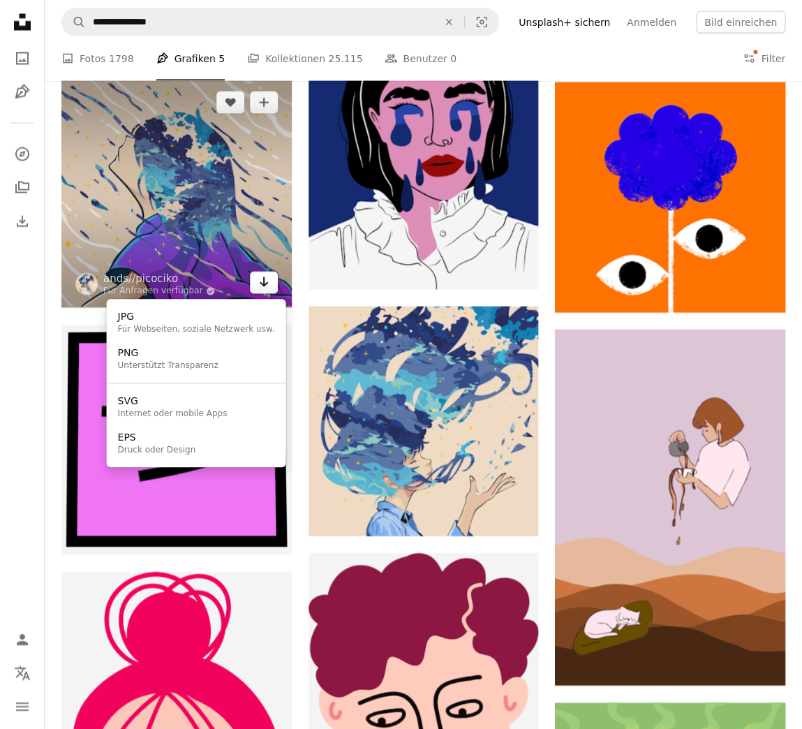
click at [261, 285] on icon "Arrow pointing down" at bounding box center [263, 282] width 11 height 17
click at [231, 325] on div "Für Webseiten, soziale Netzwerk usw." at bounding box center [196, 329] width 157 height 11
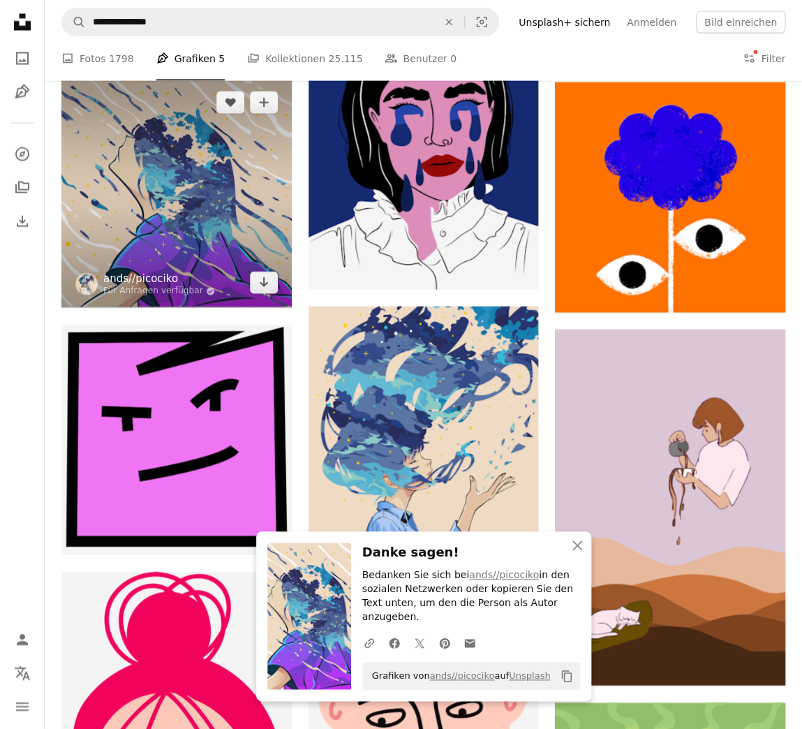
click at [144, 279] on link "ands//picociko" at bounding box center [159, 279] width 112 height 14
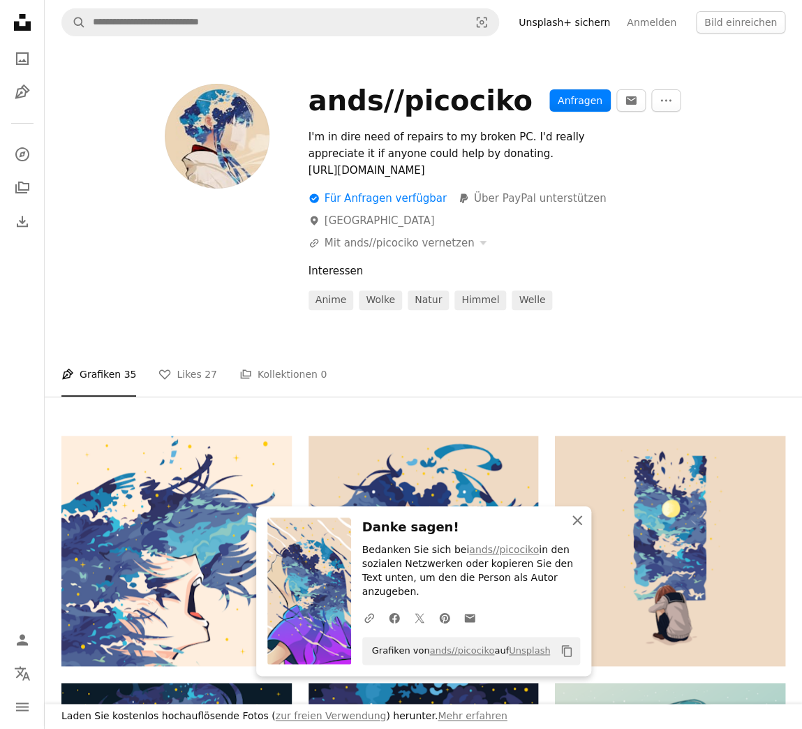
click at [577, 528] on icon "An X shape" at bounding box center [577, 520] width 17 height 17
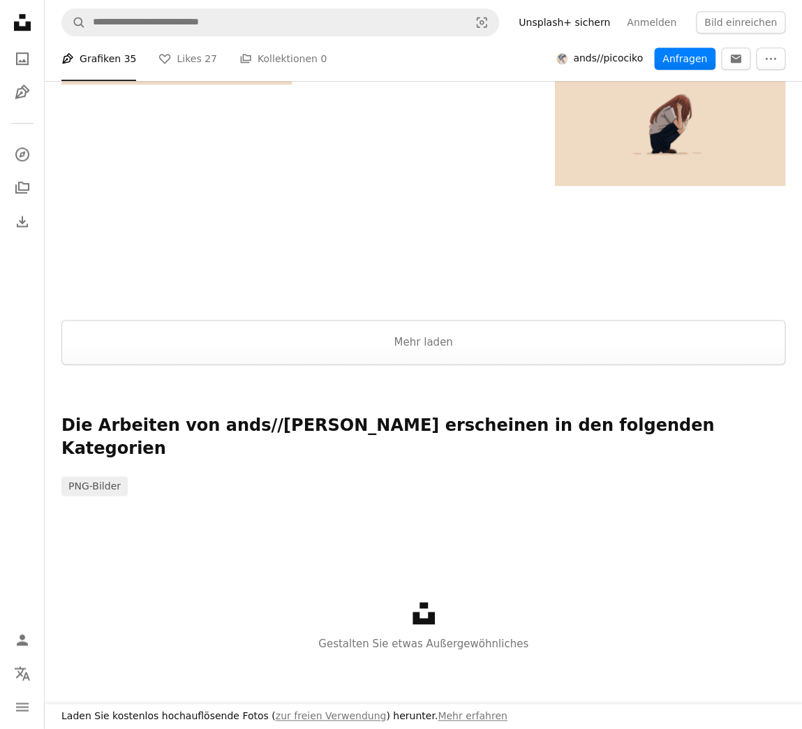
scroll to position [1972, 0]
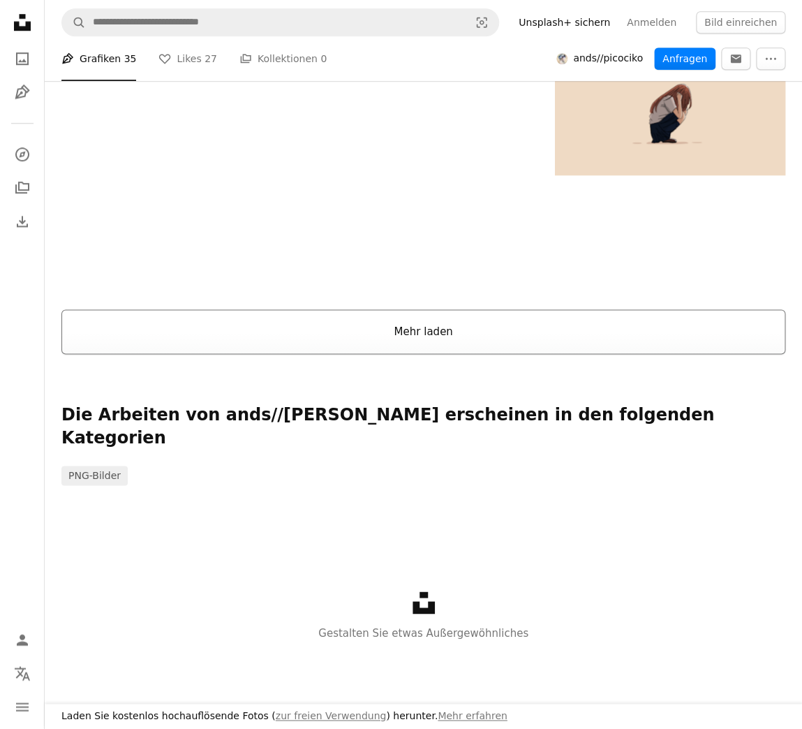
click at [410, 334] on button "Mehr laden" at bounding box center [423, 331] width 724 height 45
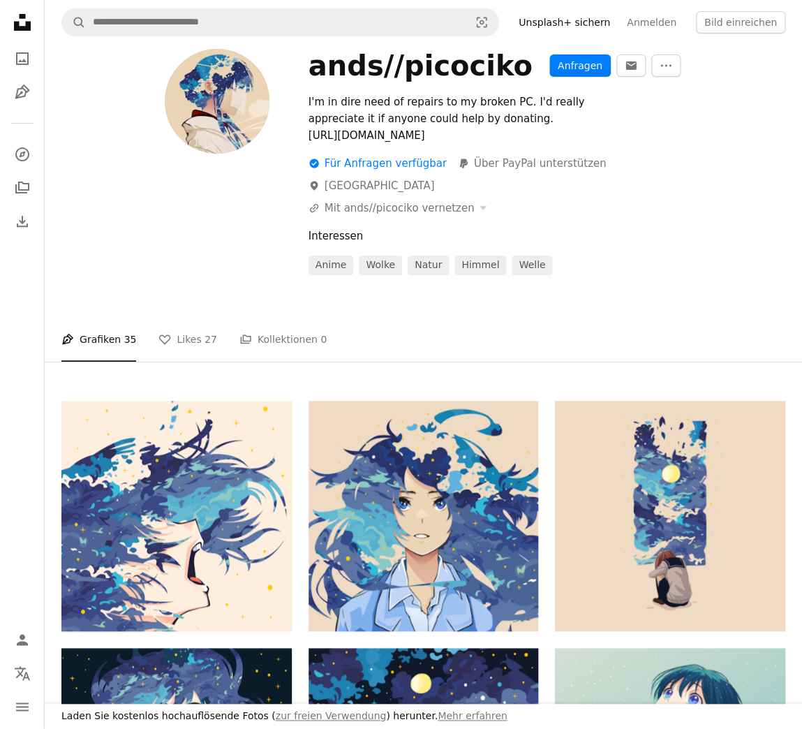
scroll to position [31, 0]
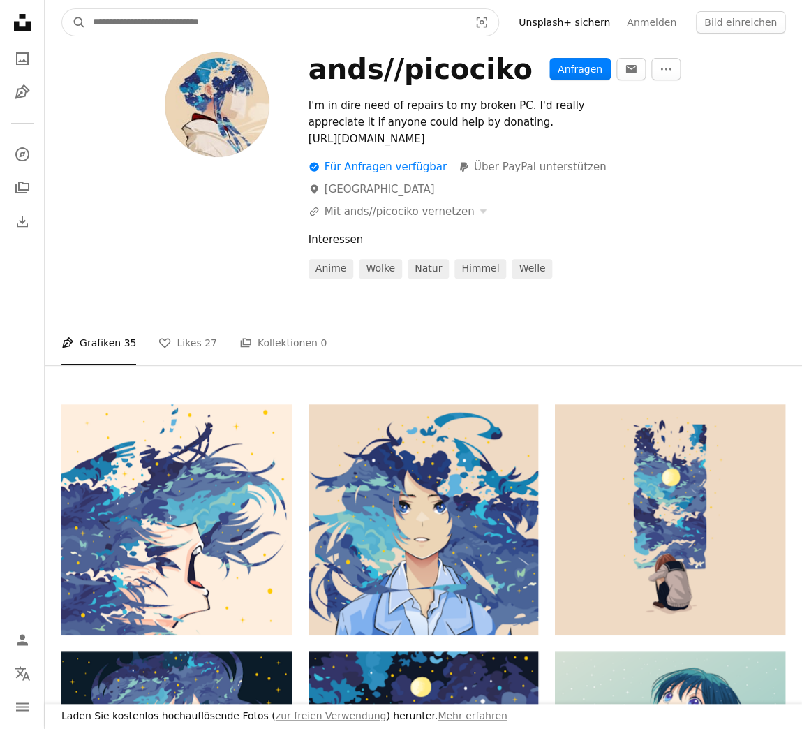
click at [167, 24] on input "Finden Sie Bildmaterial auf der ganzen Webseite" at bounding box center [275, 22] width 379 height 27
